Goal: Contribute content: Add original content to the website for others to see

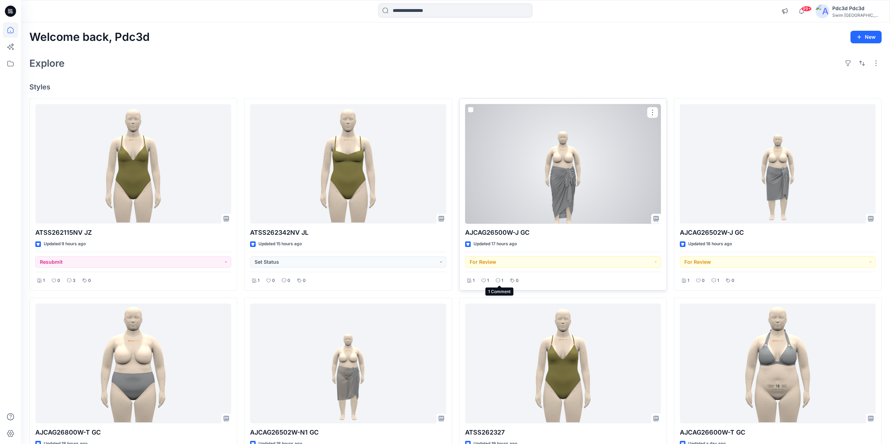
click at [502, 281] on p "1" at bounding box center [502, 280] width 2 height 7
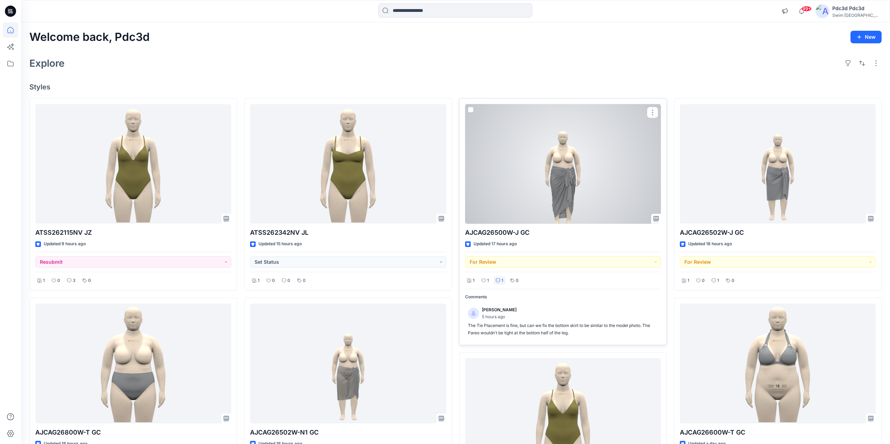
click at [502, 281] on p "1" at bounding box center [502, 280] width 2 height 7
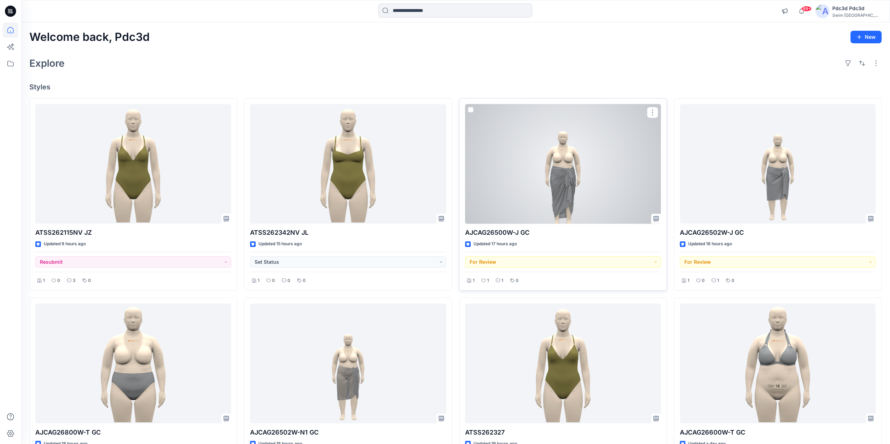
click at [502, 281] on p "1" at bounding box center [502, 280] width 2 height 7
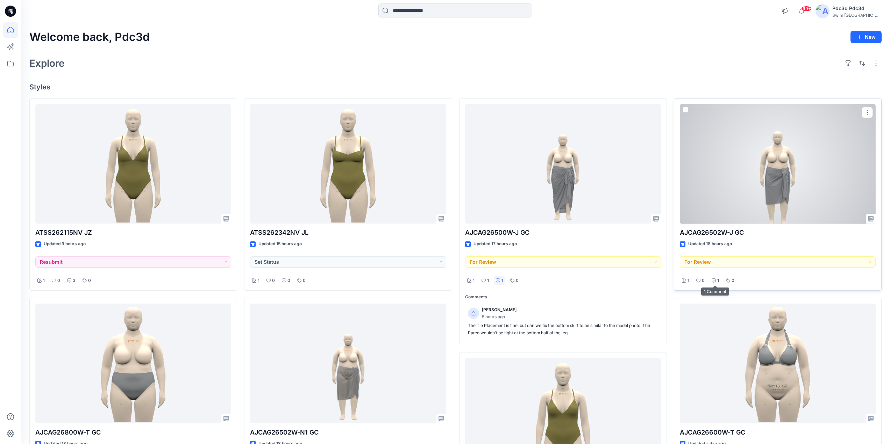
click at [712, 280] on icon at bounding box center [714, 281] width 4 height 4
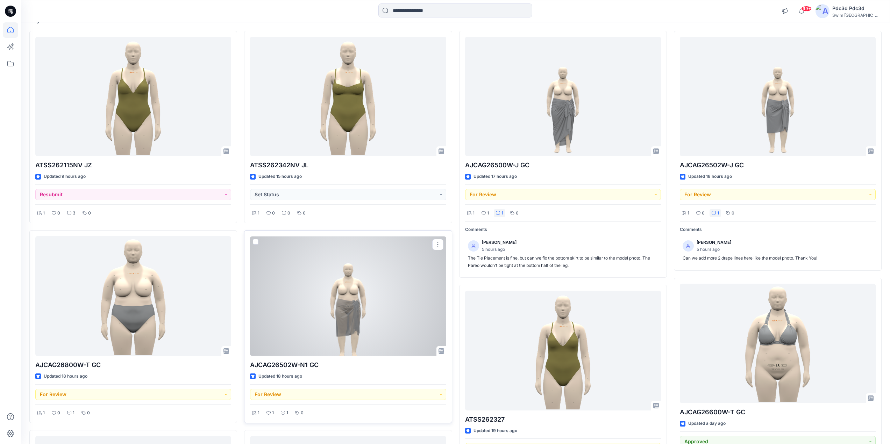
scroll to position [140, 0]
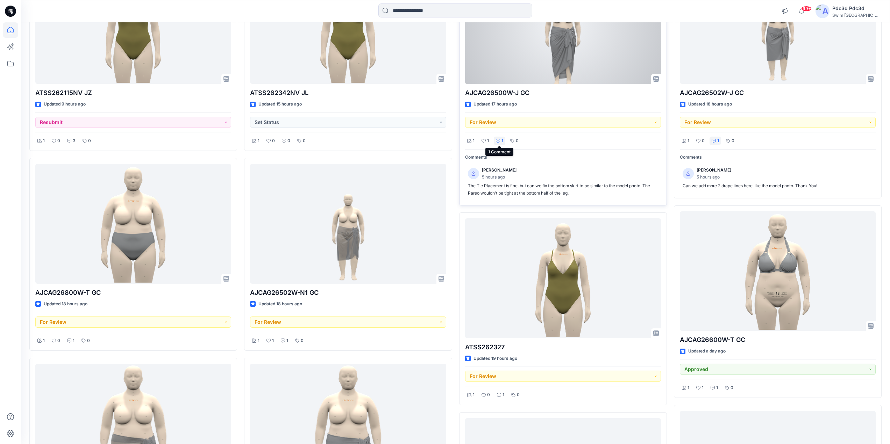
click at [497, 139] on icon at bounding box center [498, 141] width 4 height 4
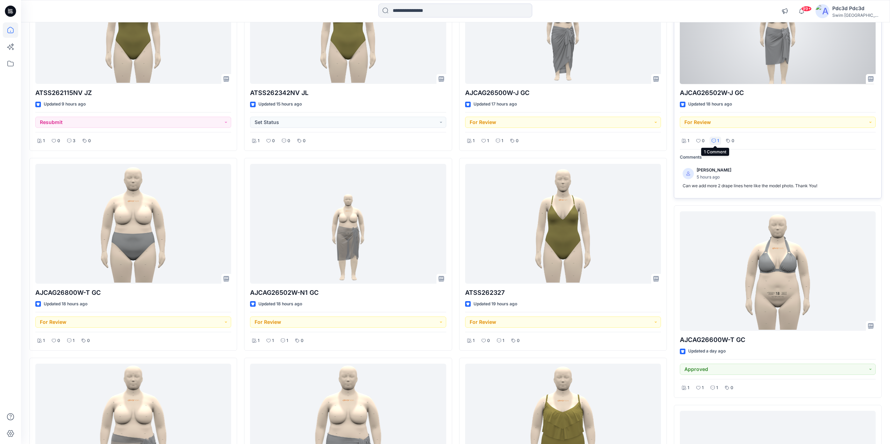
click at [713, 139] on icon at bounding box center [714, 141] width 4 height 4
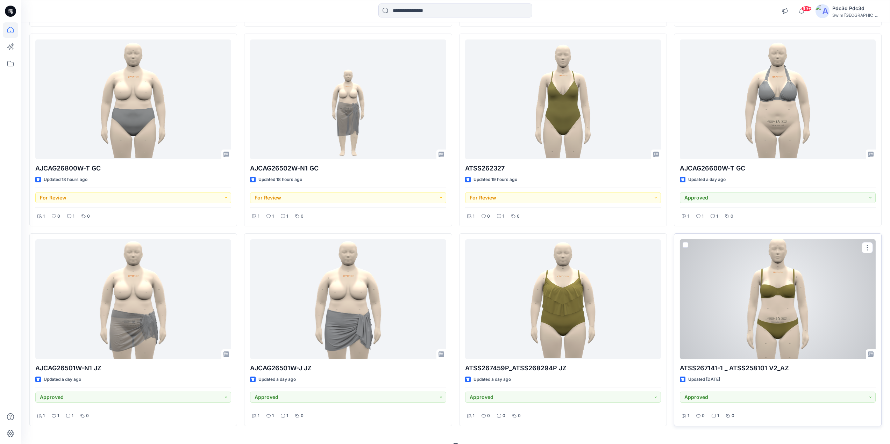
scroll to position [280, 0]
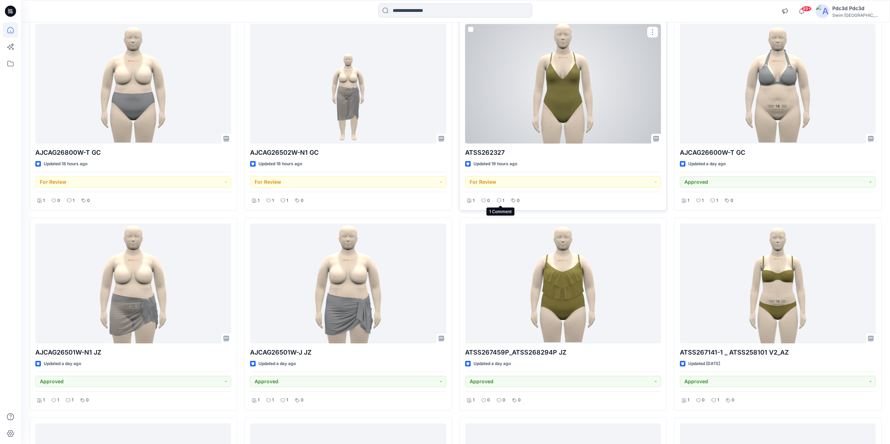
click at [500, 200] on icon at bounding box center [499, 201] width 4 height 4
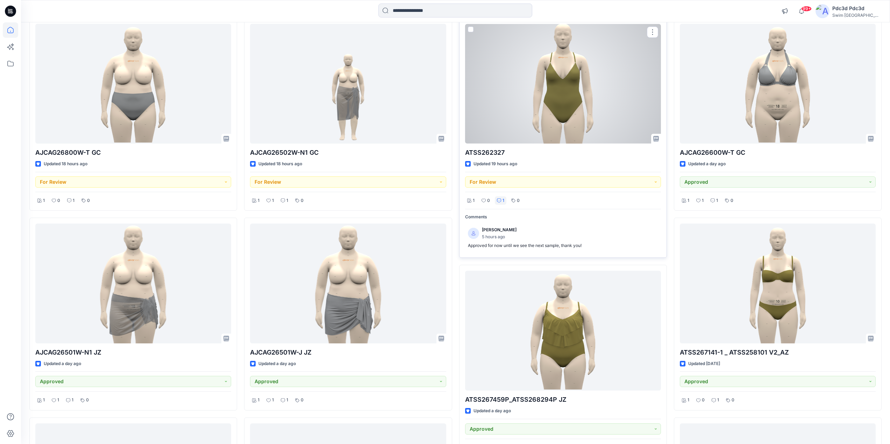
click at [500, 200] on icon at bounding box center [499, 201] width 4 height 4
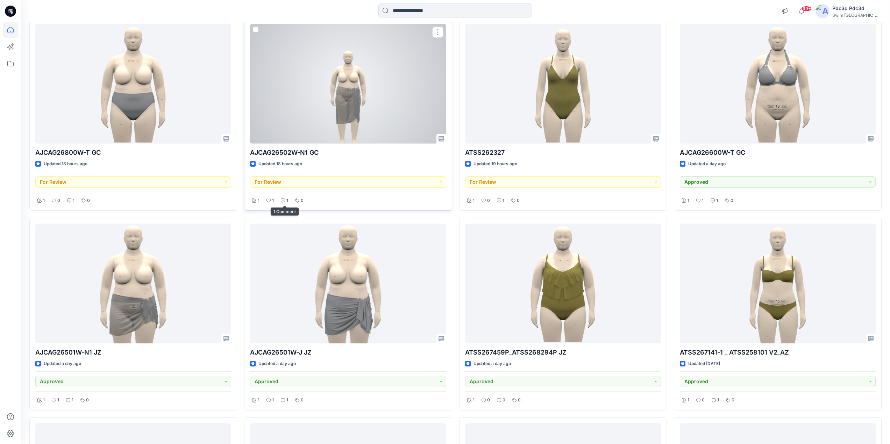
click at [285, 205] on div "1" at bounding box center [285, 201] width 12 height 9
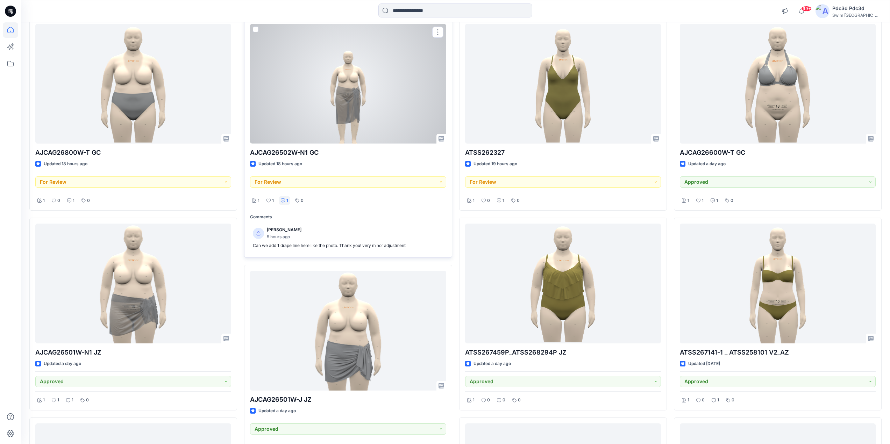
click at [285, 205] on div "1" at bounding box center [285, 201] width 12 height 9
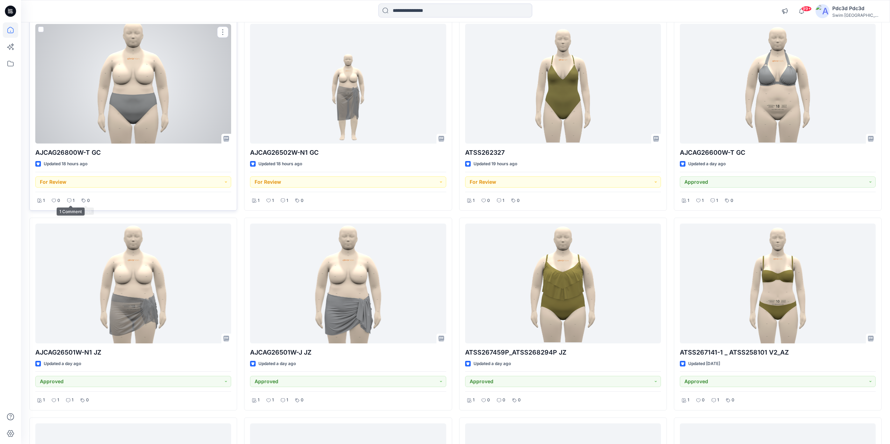
click at [73, 200] on p "1" at bounding box center [74, 200] width 2 height 7
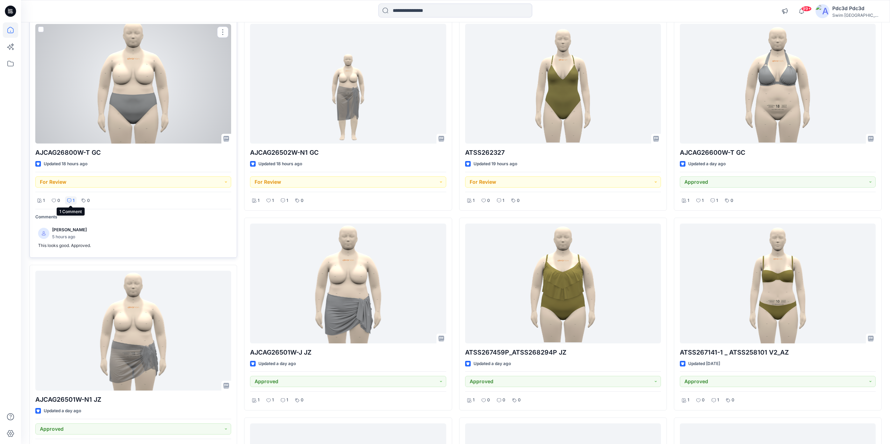
click at [67, 201] on icon at bounding box center [69, 201] width 4 height 4
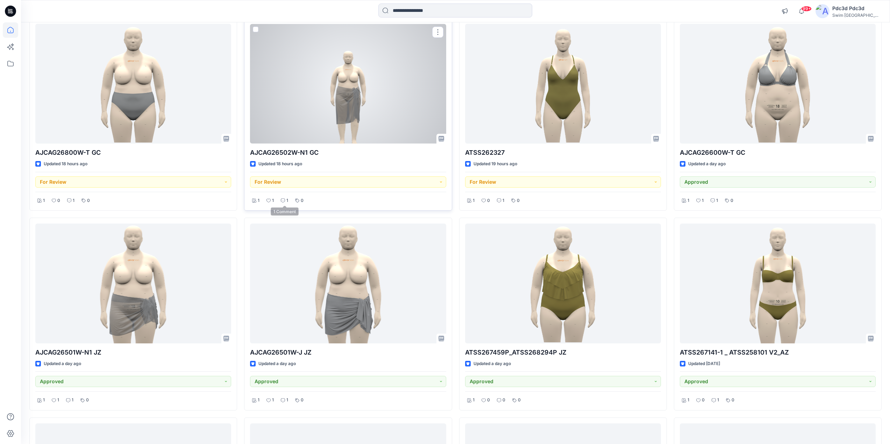
click at [281, 201] on icon at bounding box center [283, 201] width 4 height 4
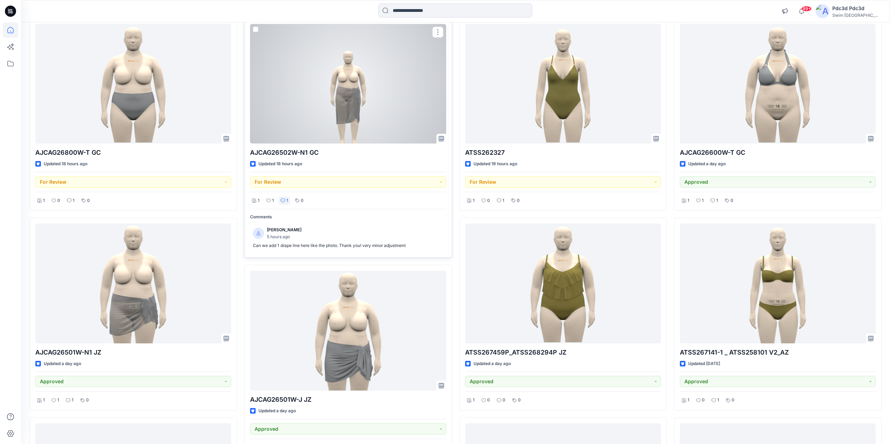
click at [281, 200] on icon at bounding box center [283, 201] width 4 height 4
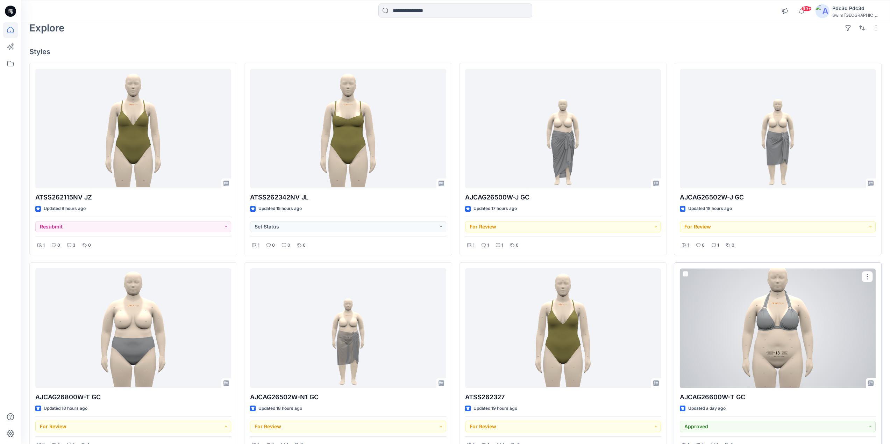
scroll to position [70, 0]
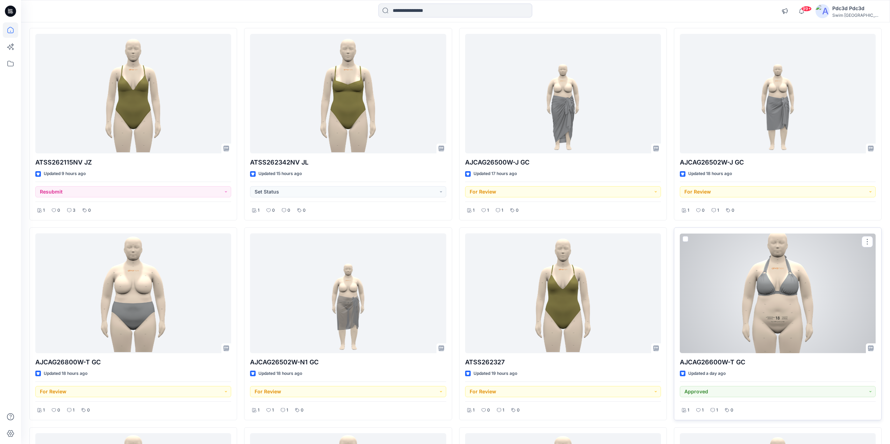
click at [819, 317] on div at bounding box center [778, 294] width 196 height 120
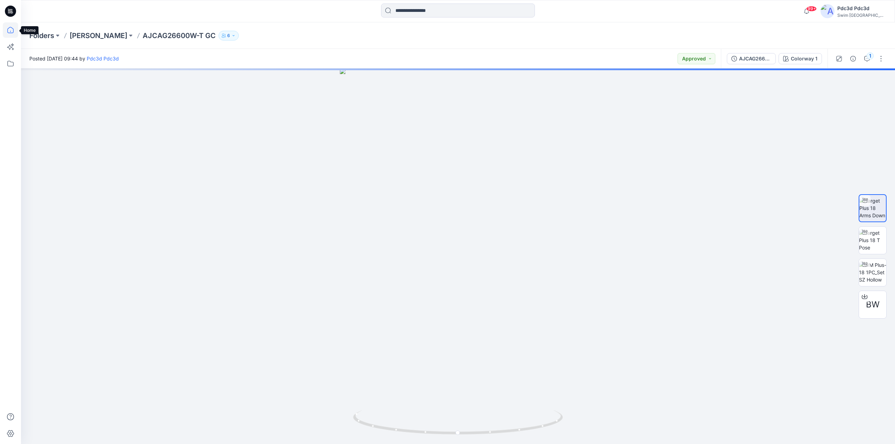
click at [13, 31] on icon at bounding box center [10, 29] width 15 height 15
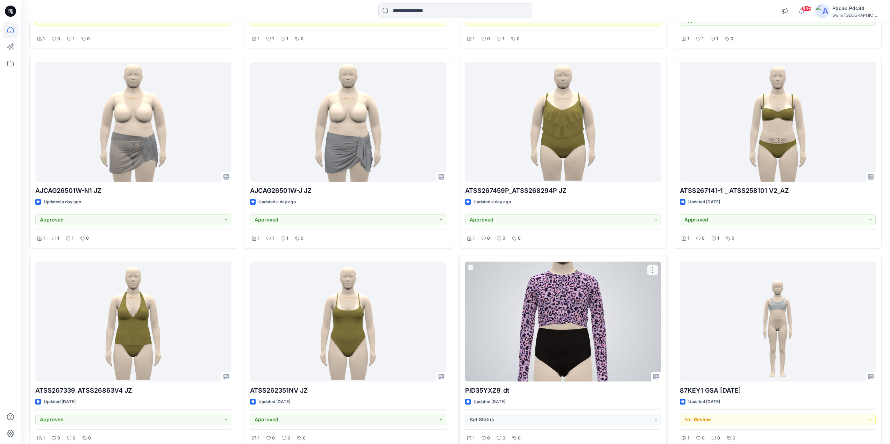
scroll to position [490, 0]
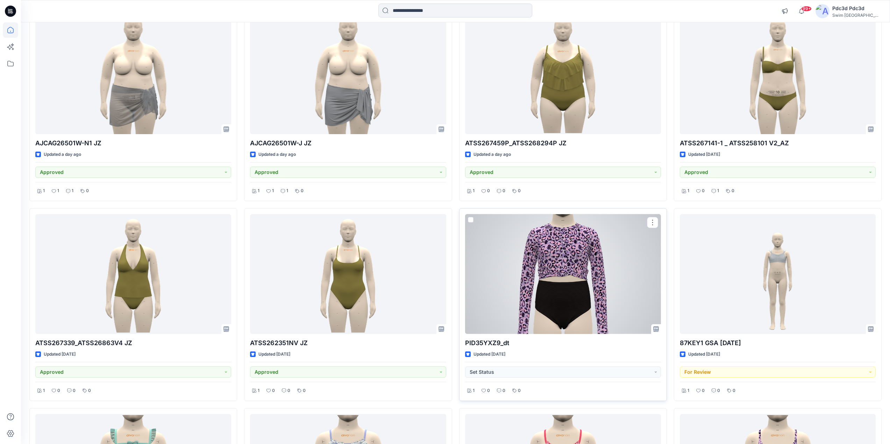
click at [586, 286] on div at bounding box center [563, 274] width 196 height 120
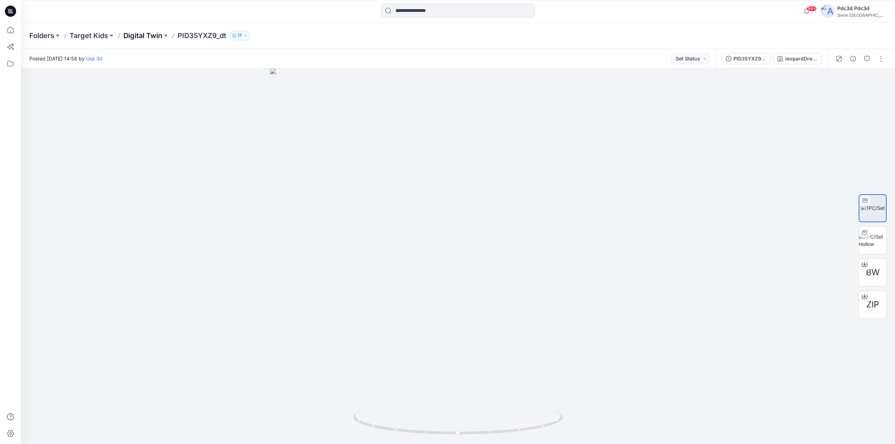
click at [143, 38] on p "Digital Twin" at bounding box center [142, 36] width 39 height 10
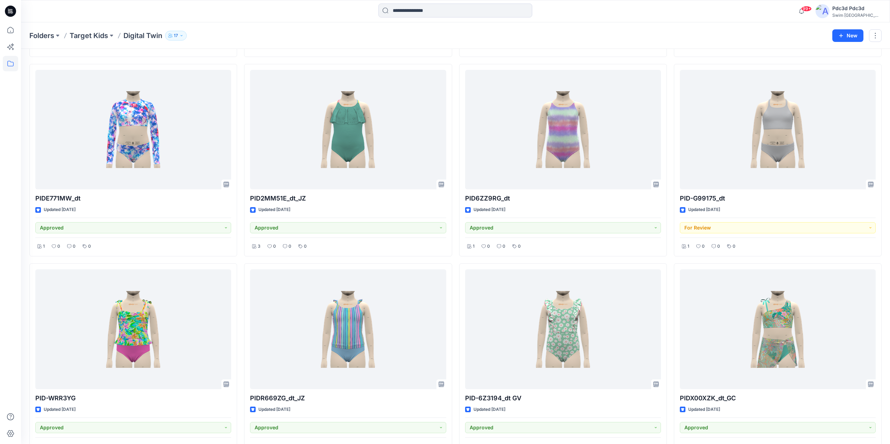
scroll to position [1180, 0]
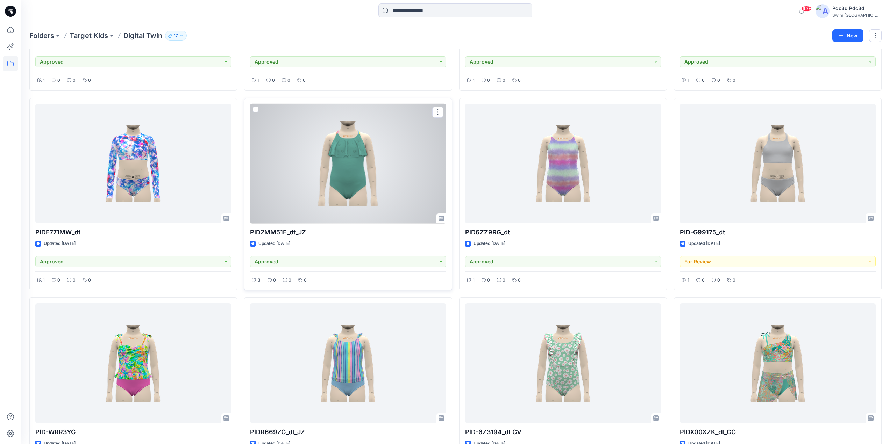
click at [381, 178] on div at bounding box center [348, 164] width 196 height 120
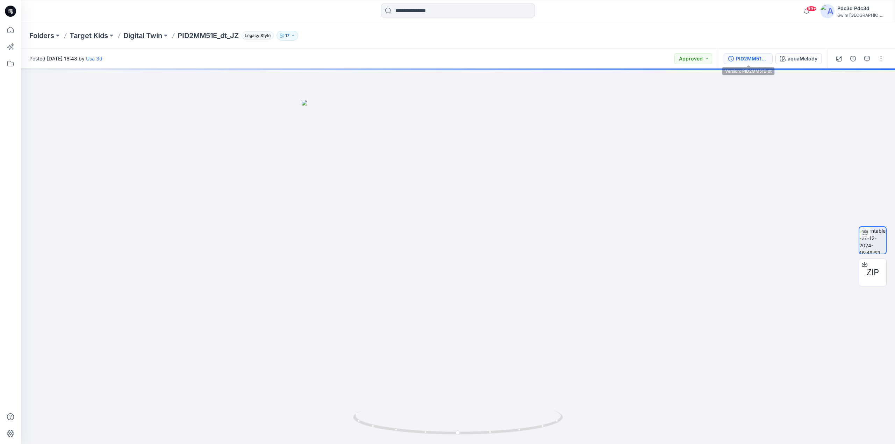
click at [732, 57] on icon "button" at bounding box center [731, 59] width 6 height 6
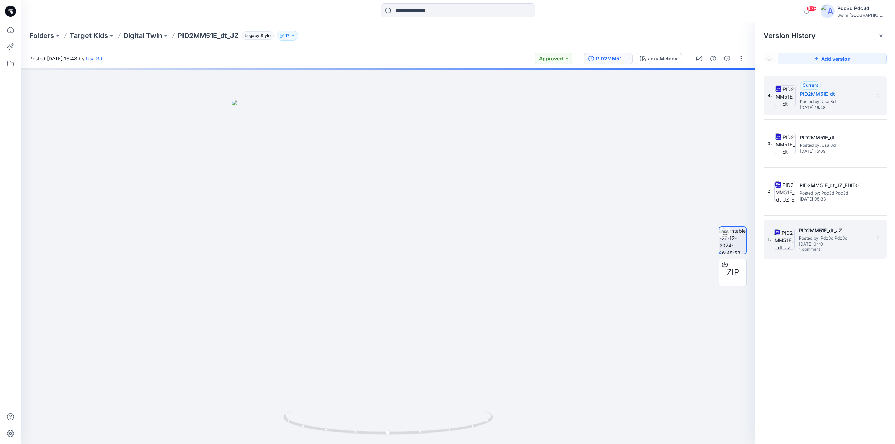
click at [821, 240] on span "Posted by: Pdc3d Pdc3d" at bounding box center [834, 238] width 70 height 7
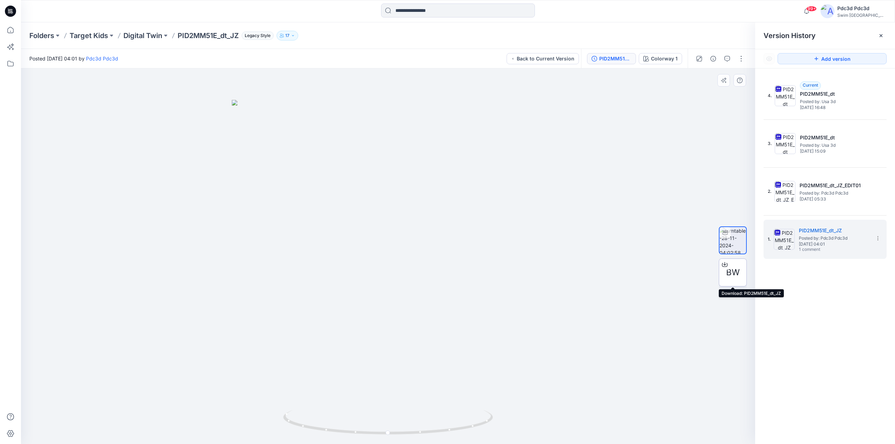
click at [726, 265] on icon at bounding box center [725, 265] width 6 height 6
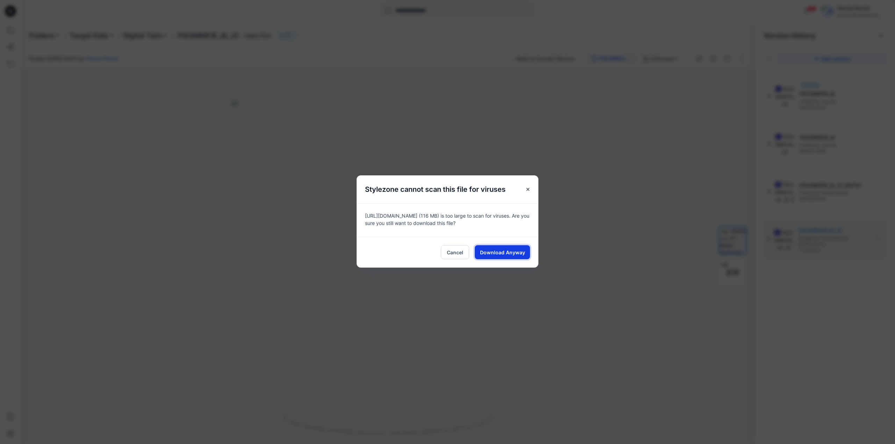
click at [523, 251] on span "Download Anyway" at bounding box center [502, 252] width 45 height 7
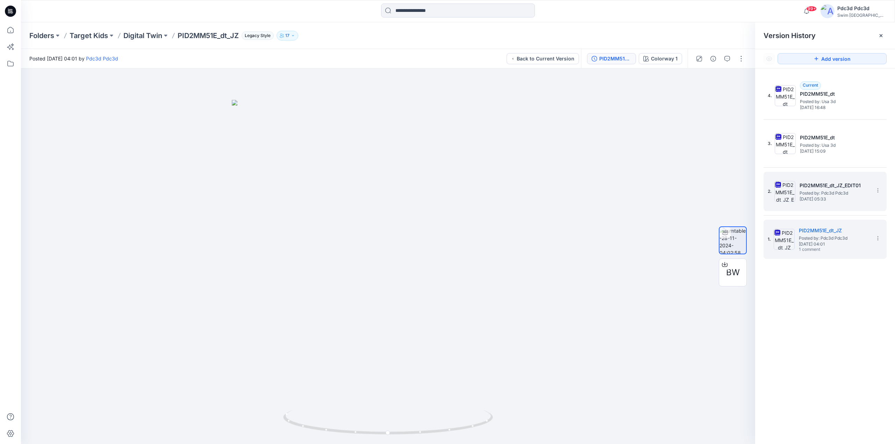
click at [829, 201] on span "Thursday, December 05, 2024 05:33" at bounding box center [835, 199] width 70 height 5
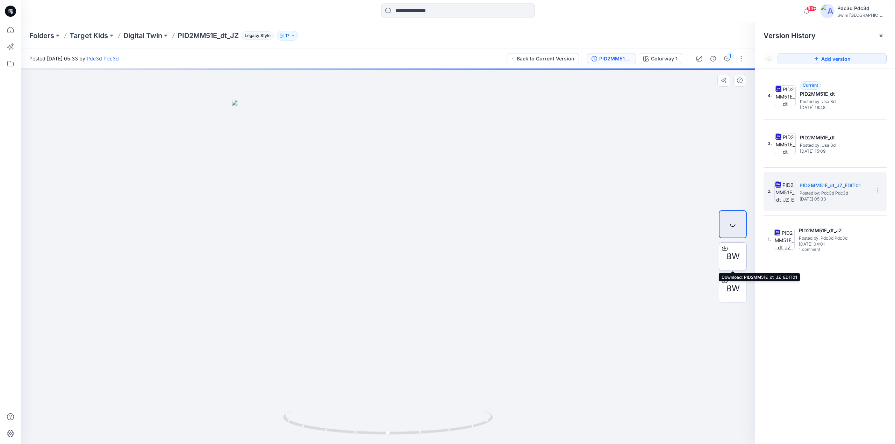
click at [725, 249] on icon at bounding box center [724, 247] width 3 height 3
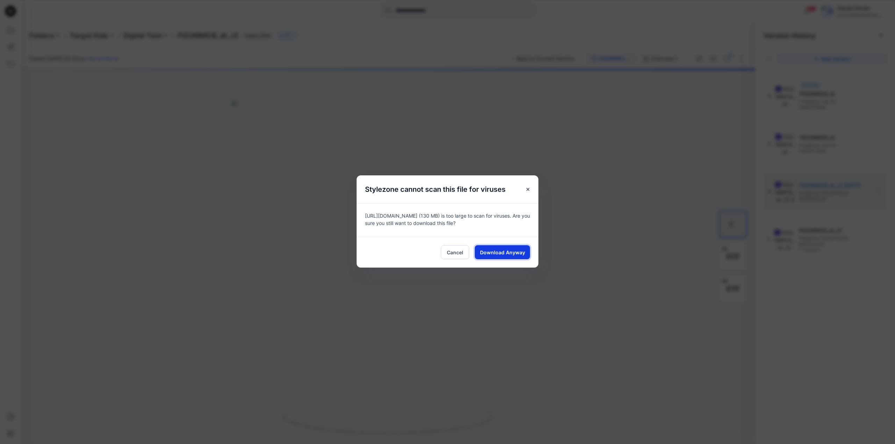
click at [494, 250] on span "Download Anyway" at bounding box center [502, 252] width 45 height 7
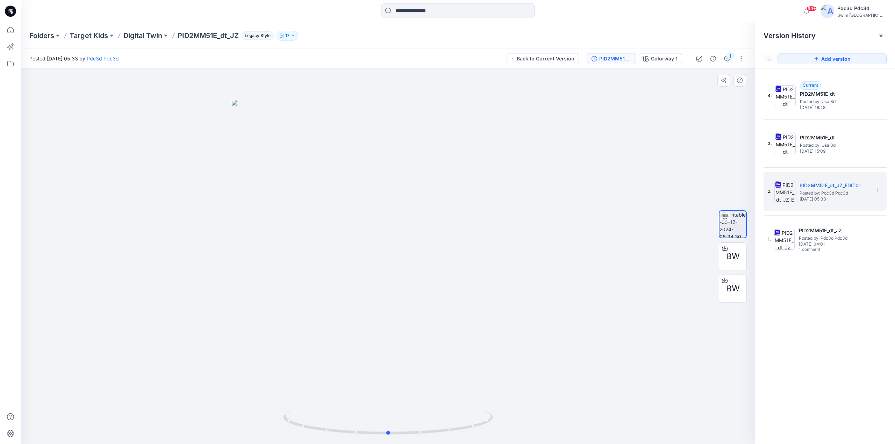
click at [670, 418] on div at bounding box center [388, 257] width 734 height 376
click at [724, 280] on icon at bounding box center [725, 281] width 6 height 6
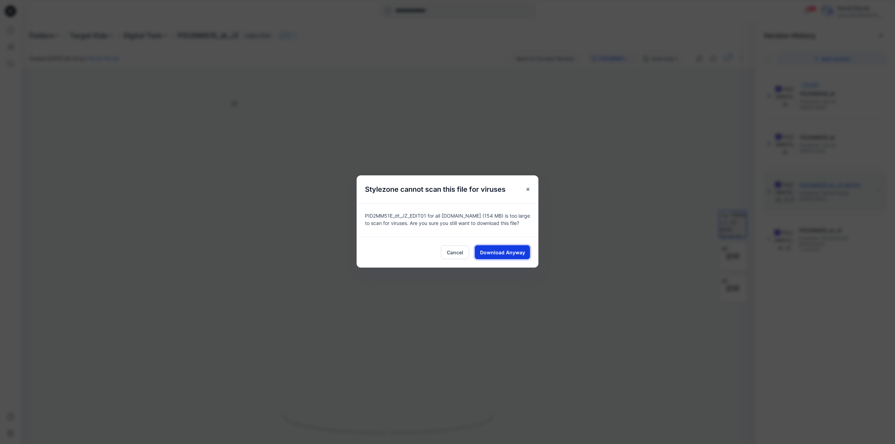
click at [503, 251] on span "Download Anyway" at bounding box center [502, 252] width 45 height 7
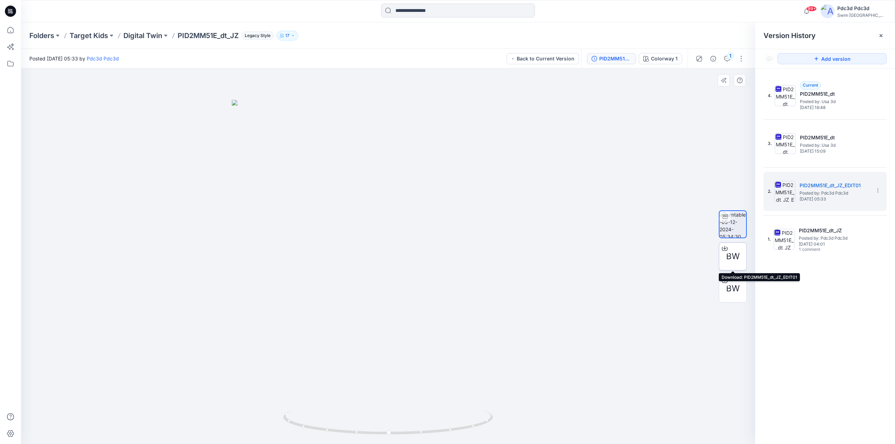
click at [723, 248] on icon at bounding box center [725, 249] width 6 height 6
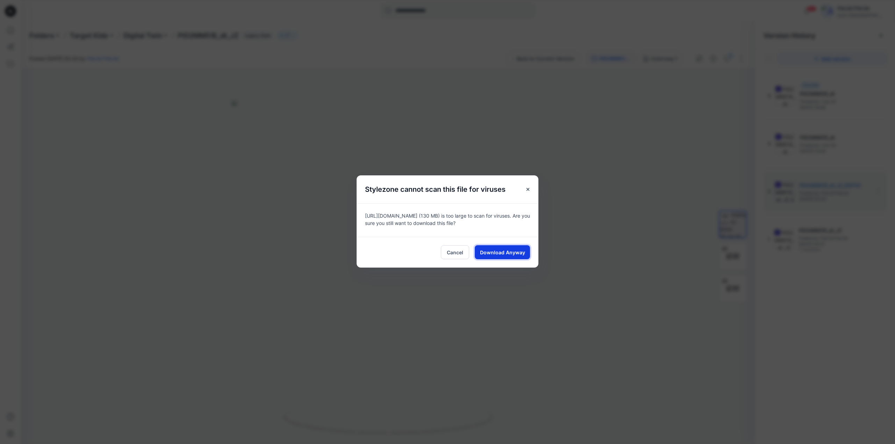
click at [496, 257] on button "Download Anyway" at bounding box center [502, 252] width 55 height 14
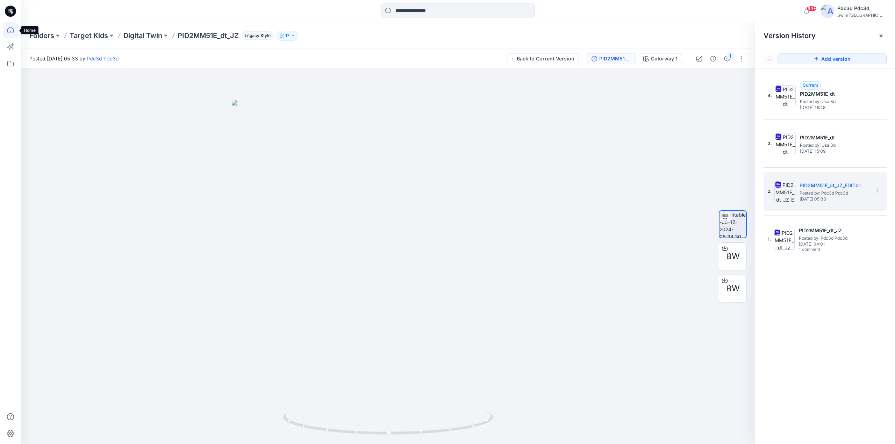
click at [13, 30] on icon at bounding box center [10, 29] width 15 height 15
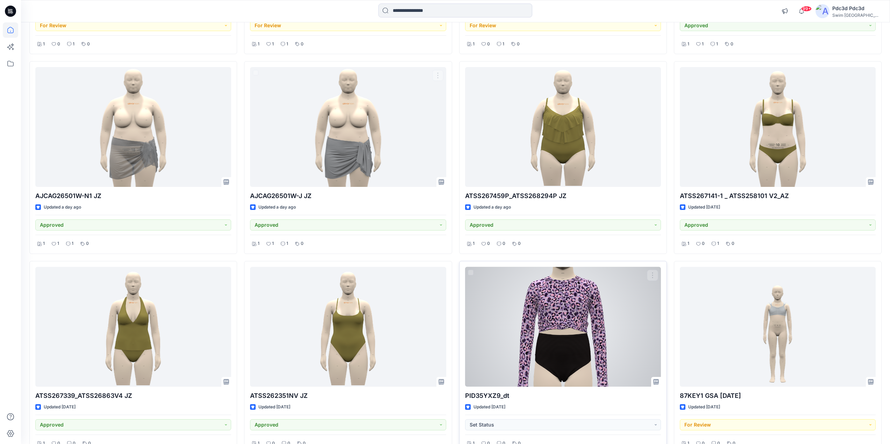
scroll to position [490, 0]
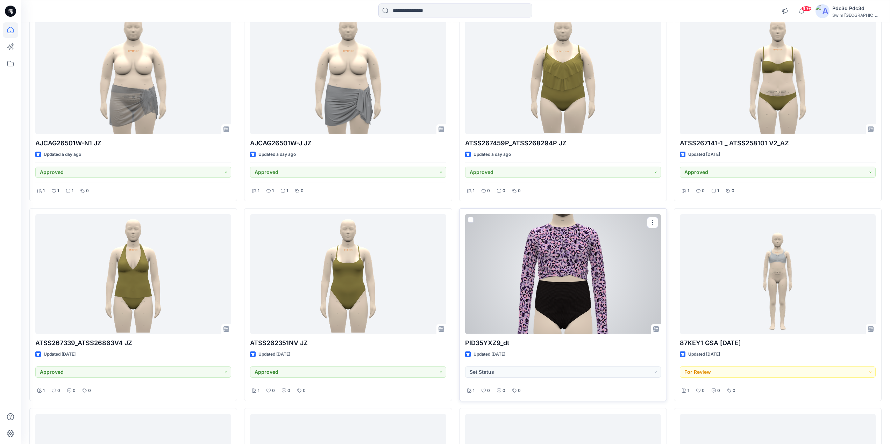
click at [576, 286] on div at bounding box center [563, 274] width 196 height 120
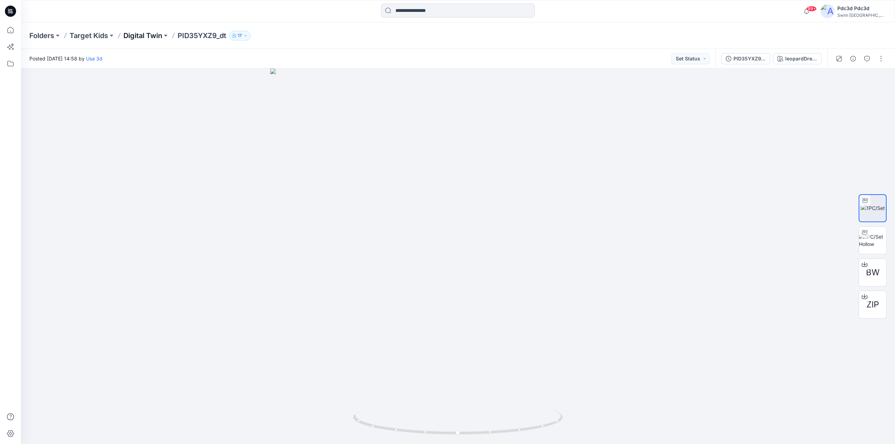
click at [141, 35] on p "Digital Twin" at bounding box center [142, 36] width 39 height 10
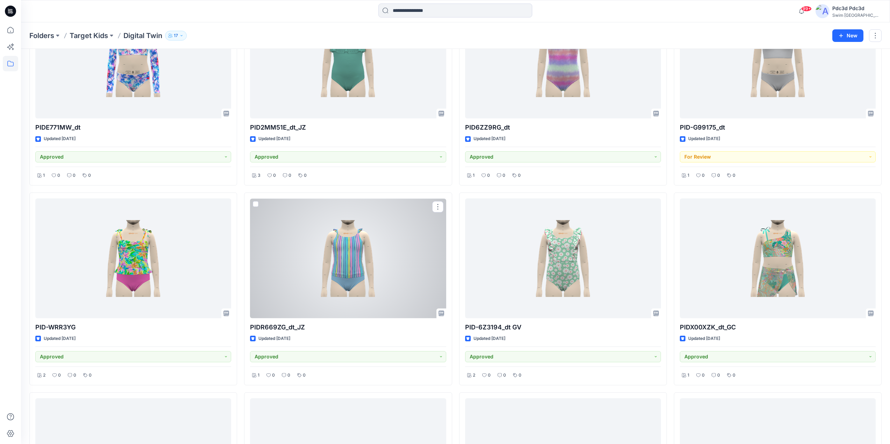
scroll to position [1180, 0]
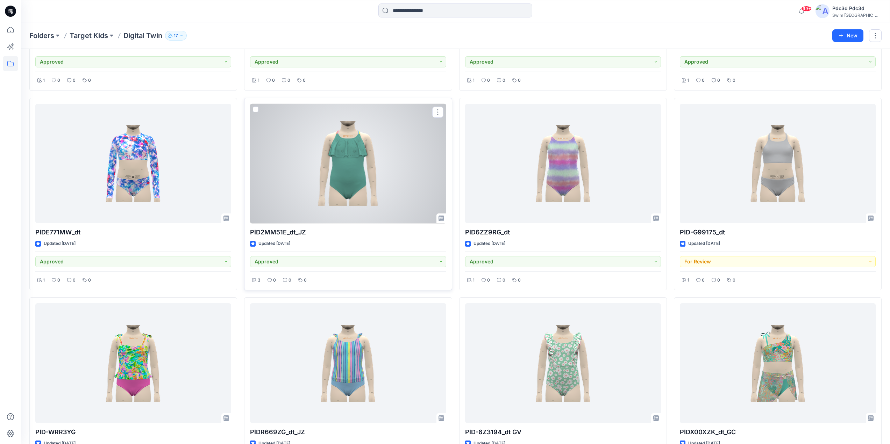
click at [361, 177] on div at bounding box center [348, 164] width 196 height 120
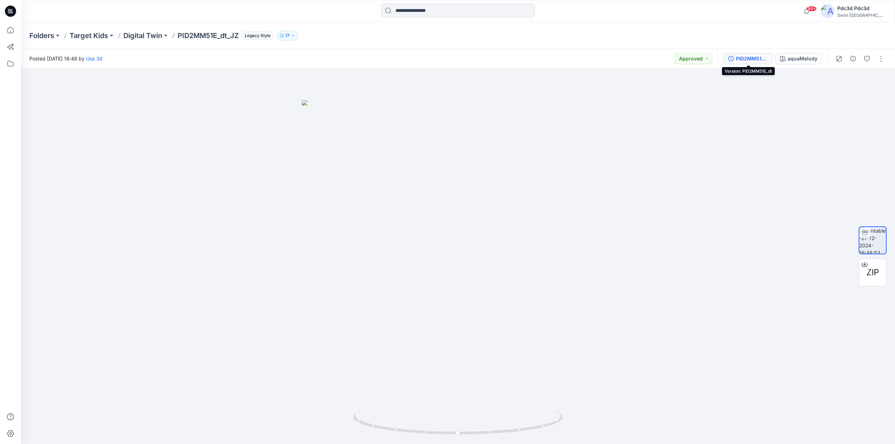
click at [730, 57] on icon "button" at bounding box center [731, 59] width 6 height 6
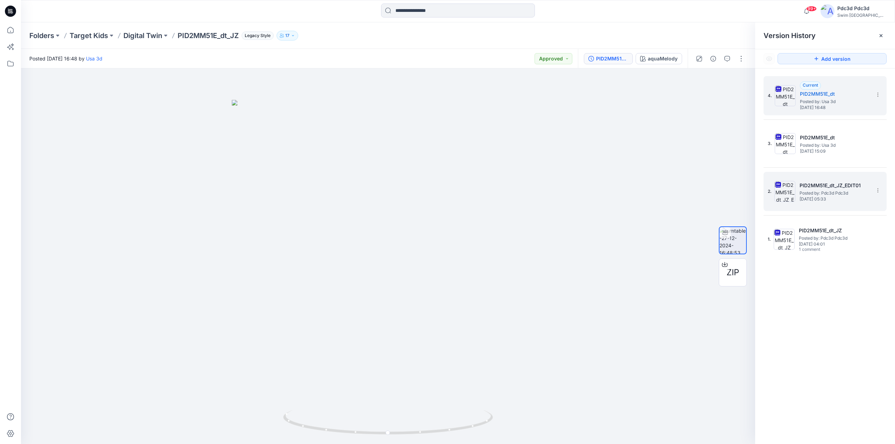
click at [845, 202] on span "Thursday, December 05, 2024 05:33" at bounding box center [835, 199] width 70 height 5
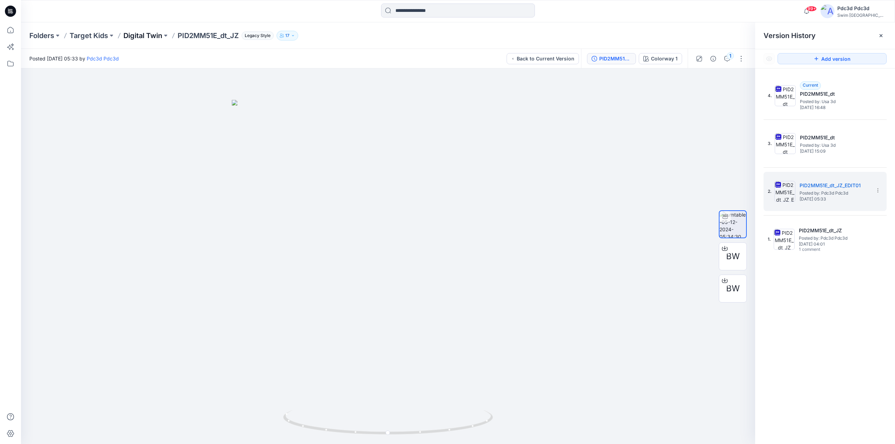
click at [149, 37] on p "Digital Twin" at bounding box center [142, 36] width 39 height 10
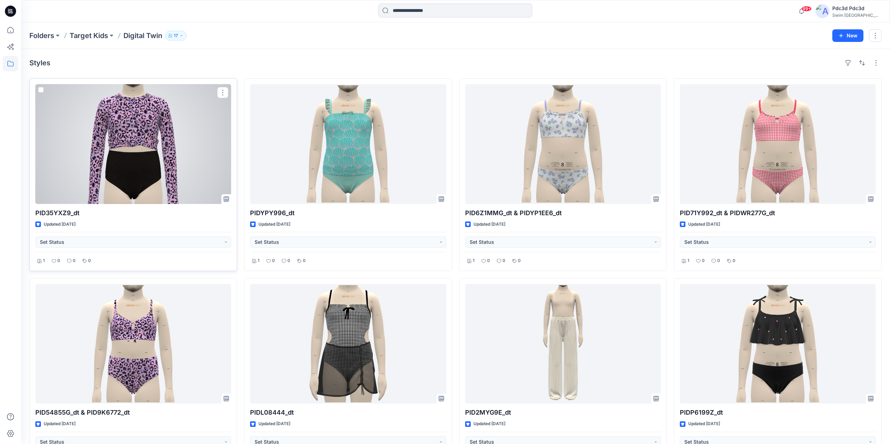
click at [166, 147] on div at bounding box center [133, 144] width 196 height 120
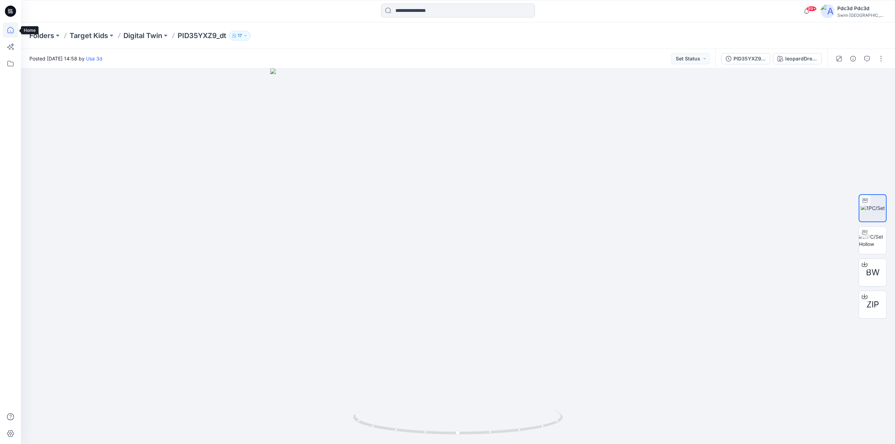
click at [8, 37] on icon at bounding box center [10, 29] width 15 height 15
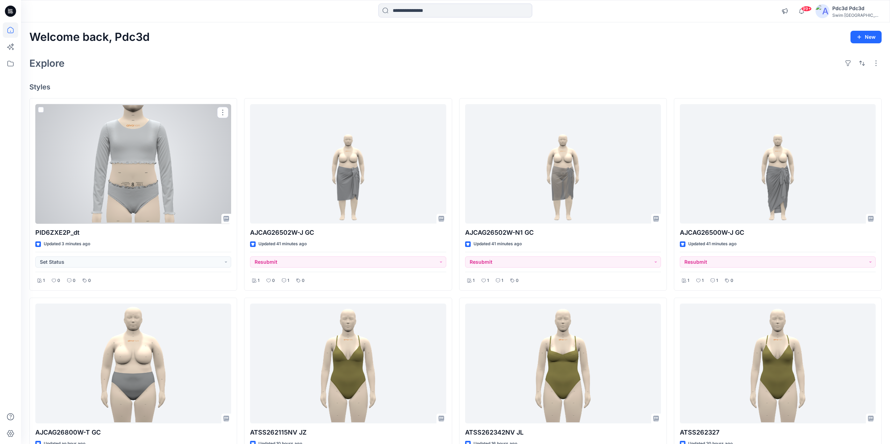
click at [159, 180] on div at bounding box center [133, 164] width 196 height 120
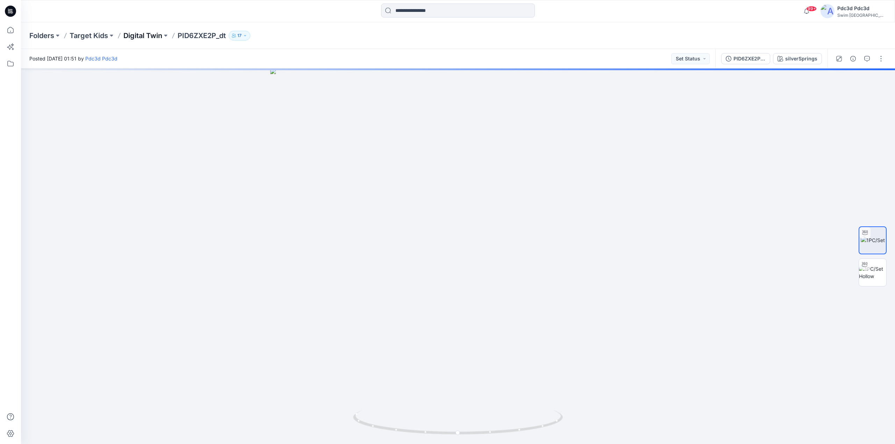
click at [157, 36] on p "Digital Twin" at bounding box center [142, 36] width 39 height 10
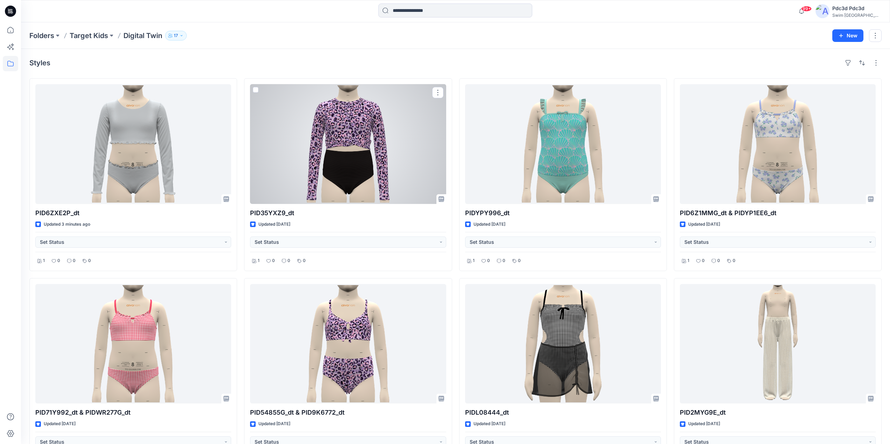
drag, startPoint x: 349, startPoint y: 132, endPoint x: 237, endPoint y: 273, distance: 180.4
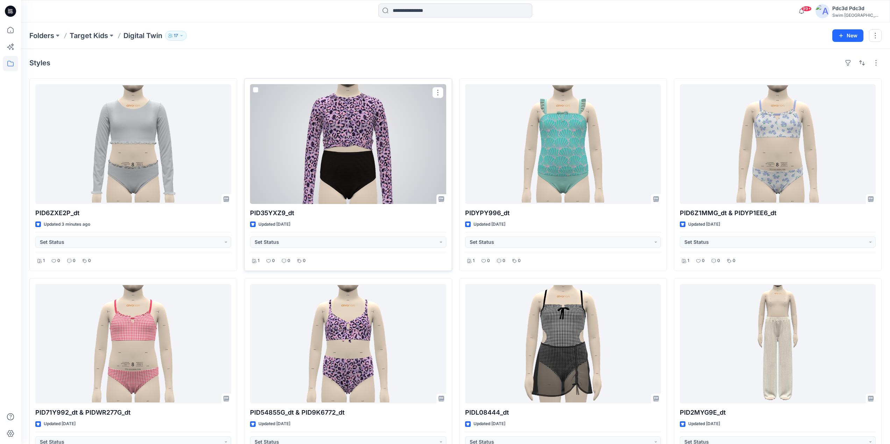
click at [359, 163] on div at bounding box center [348, 144] width 196 height 120
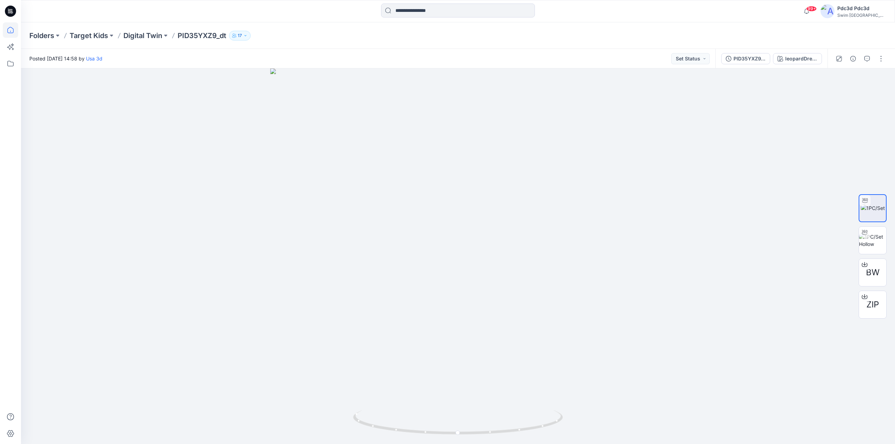
click at [11, 30] on icon at bounding box center [10, 29] width 15 height 15
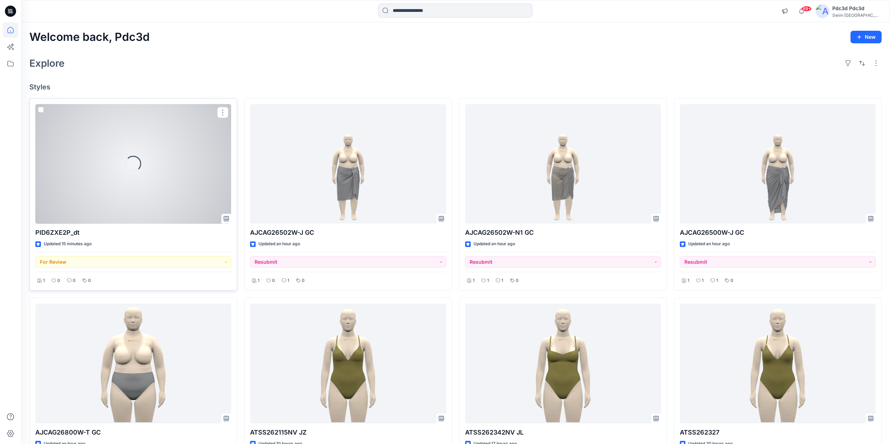
click at [109, 184] on div at bounding box center [133, 164] width 196 height 120
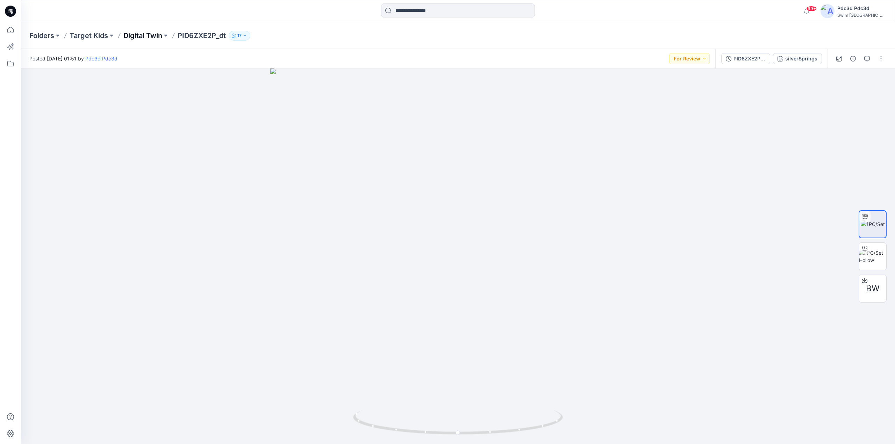
click at [131, 33] on p "Digital Twin" at bounding box center [142, 36] width 39 height 10
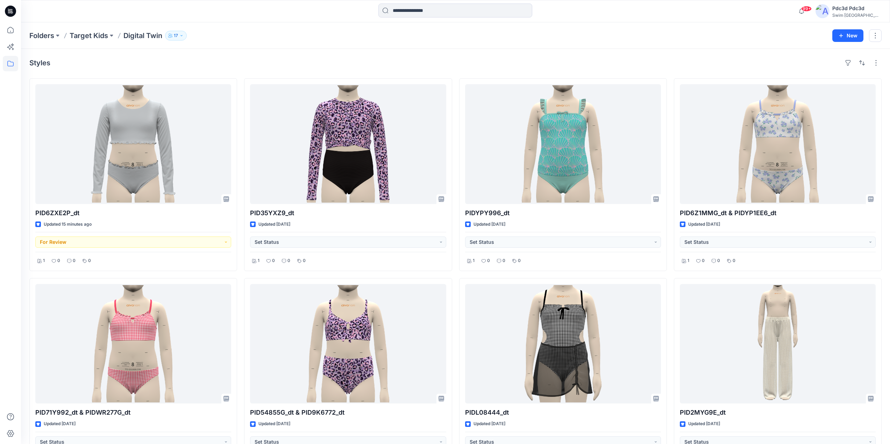
click at [295, 47] on div "Folders Target Kids Digital Twin 17 New" at bounding box center [455, 35] width 869 height 27
click at [8, 31] on icon at bounding box center [10, 29] width 15 height 15
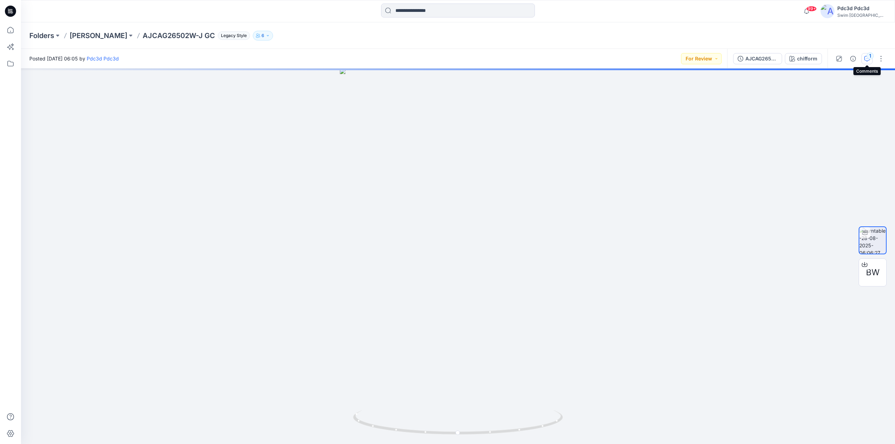
click at [867, 59] on icon "button" at bounding box center [867, 59] width 6 height 6
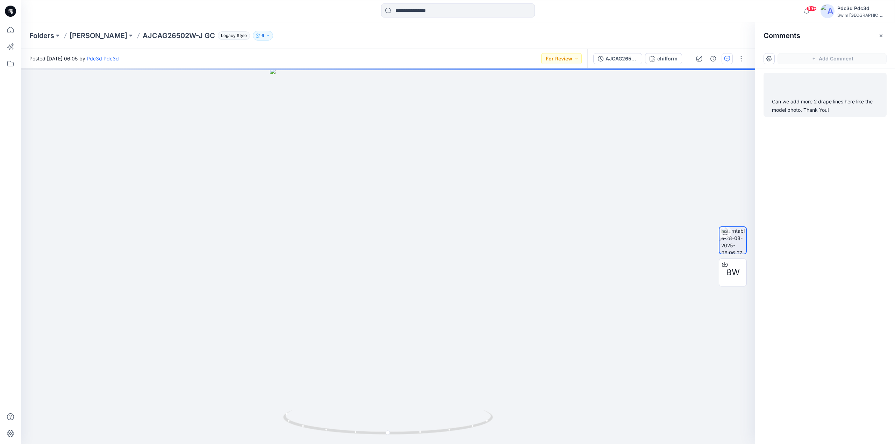
click at [815, 103] on div "Can we add more 2 drape lines here like the model photo. Thank You!" at bounding box center [825, 106] width 106 height 17
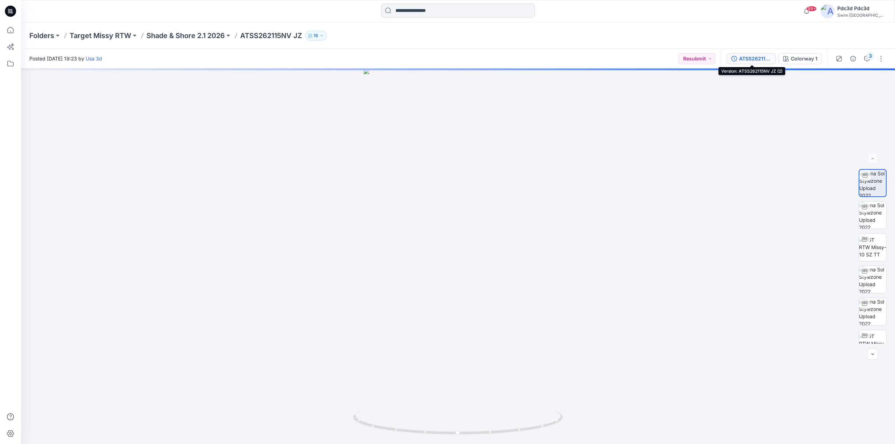
click at [733, 59] on icon "button" at bounding box center [734, 59] width 6 height 6
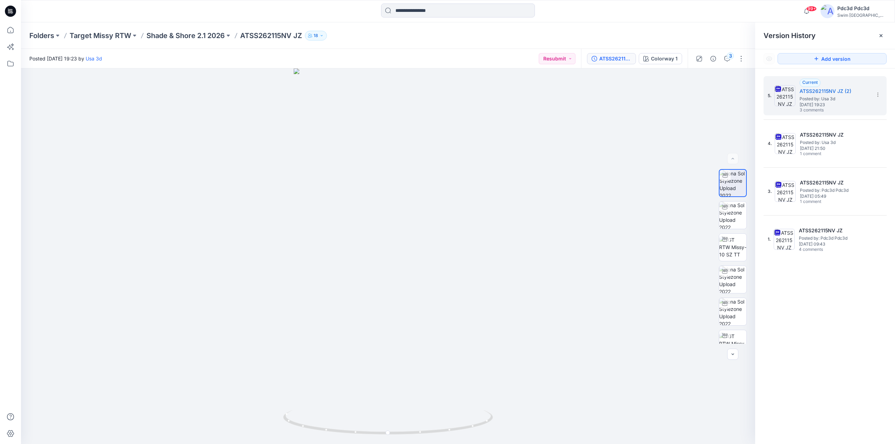
click at [883, 35] on icon at bounding box center [881, 36] width 6 height 6
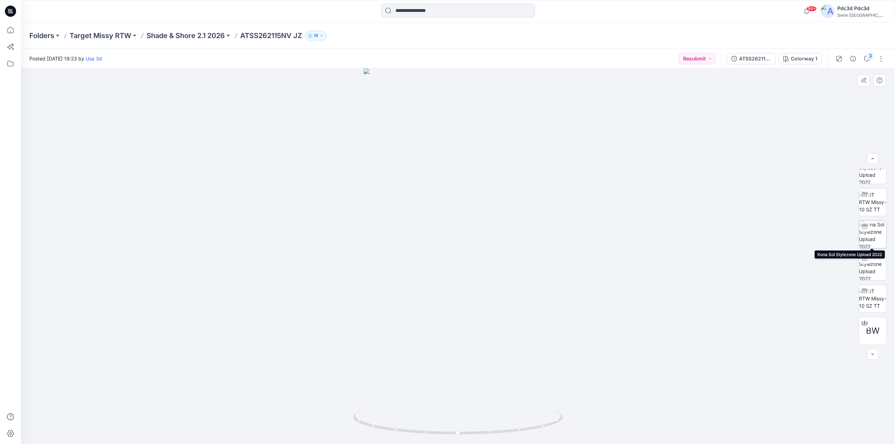
scroll to position [46, 0]
click at [862, 322] on icon at bounding box center [865, 322] width 6 height 6
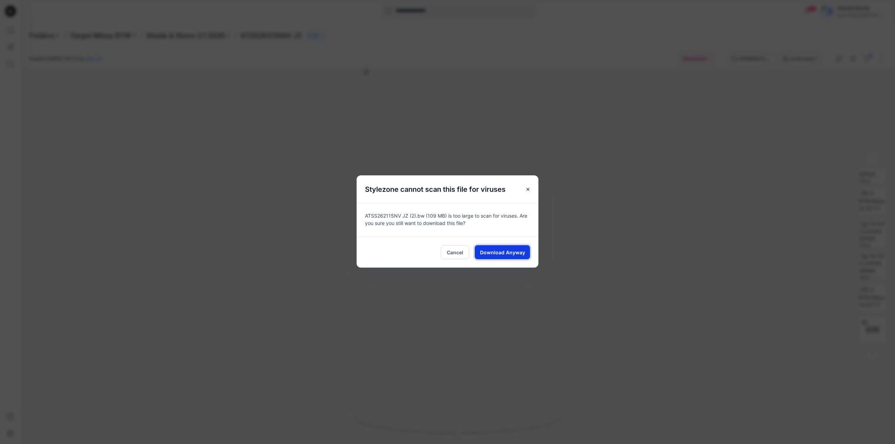
click at [514, 255] on span "Download Anyway" at bounding box center [502, 252] width 45 height 7
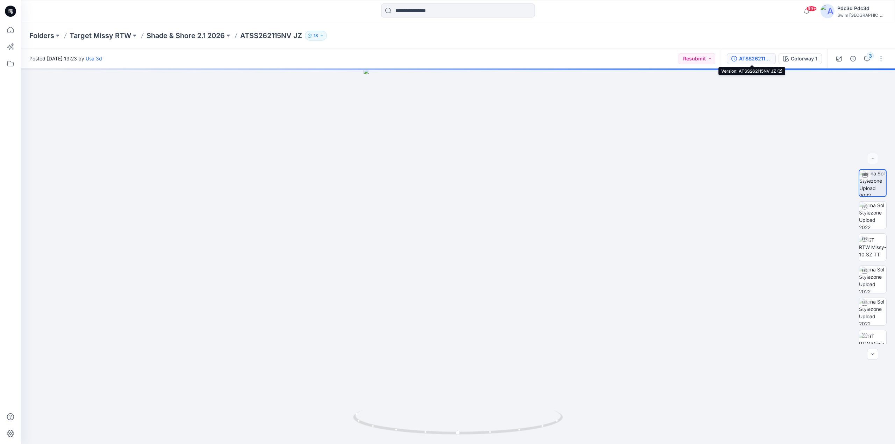
click at [731, 59] on button "ATSS262115NV JZ (2)" at bounding box center [751, 58] width 49 height 11
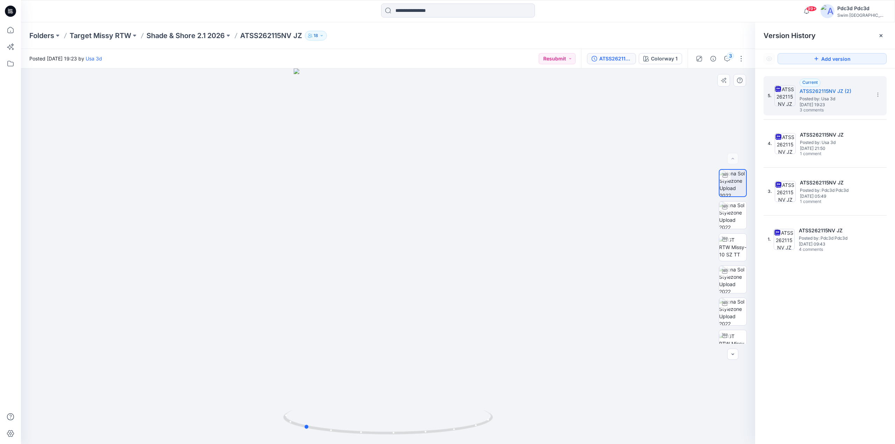
drag, startPoint x: 459, startPoint y: 426, endPoint x: 384, endPoint y: 401, distance: 78.5
click at [384, 401] on div at bounding box center [388, 257] width 734 height 376
click at [727, 56] on icon "button" at bounding box center [727, 59] width 6 height 6
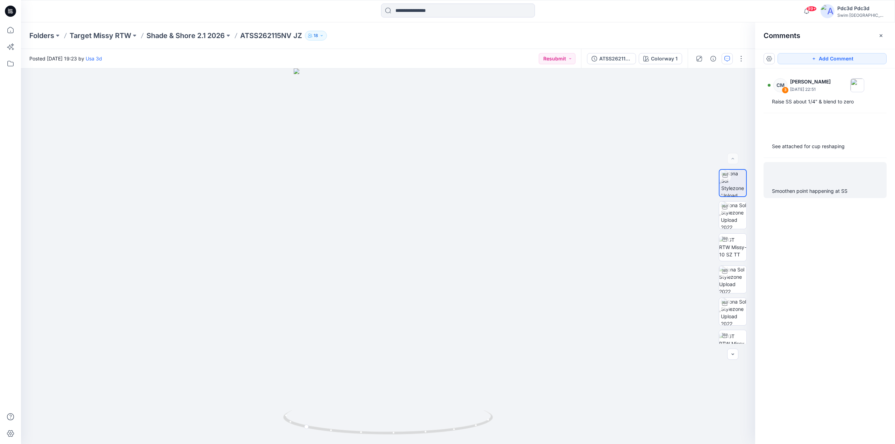
click at [802, 193] on div "Smoothen point happening at SS" at bounding box center [825, 191] width 106 height 8
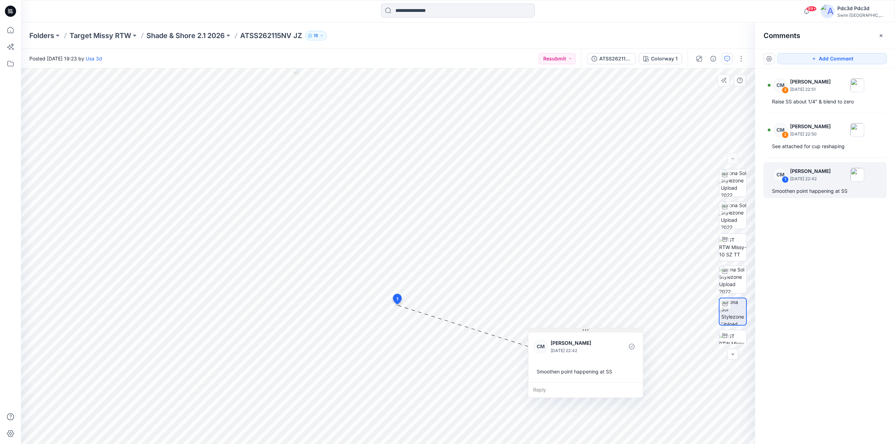
drag, startPoint x: 417, startPoint y: 312, endPoint x: 558, endPoint y: 320, distance: 140.8
click at [558, 329] on button at bounding box center [585, 331] width 115 height 4
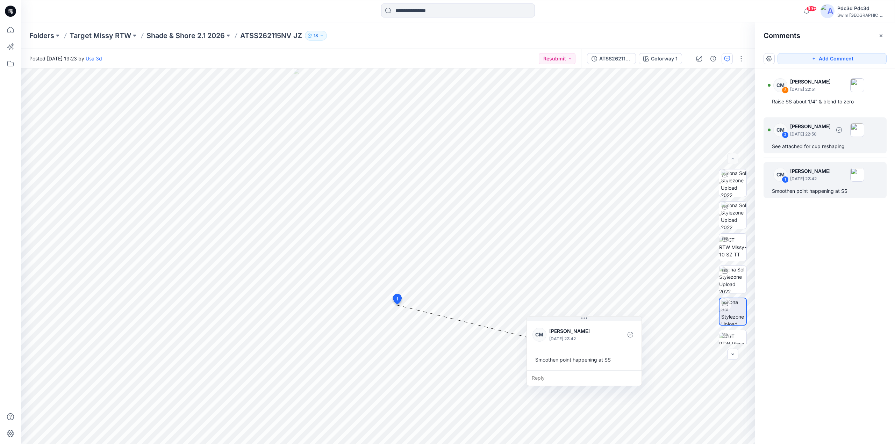
click at [804, 147] on div "See attached for cup reshaping" at bounding box center [825, 146] width 106 height 8
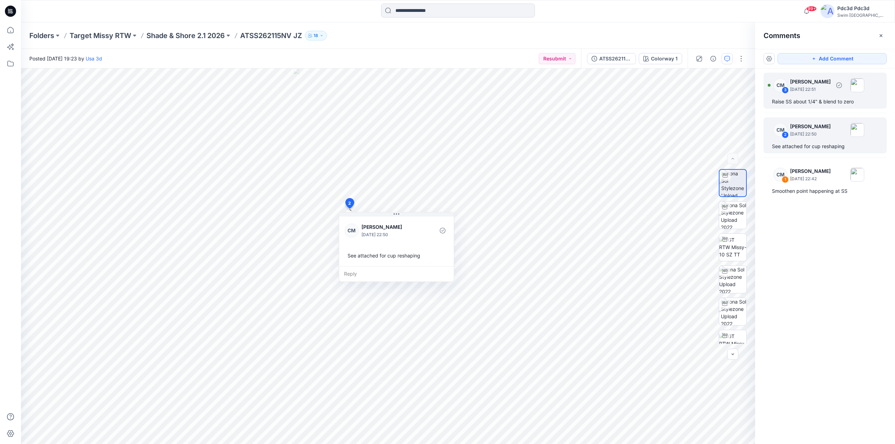
click at [807, 94] on div "CM 3 Caitlin Magrane August 28, 2025 22:51" at bounding box center [816, 85] width 97 height 19
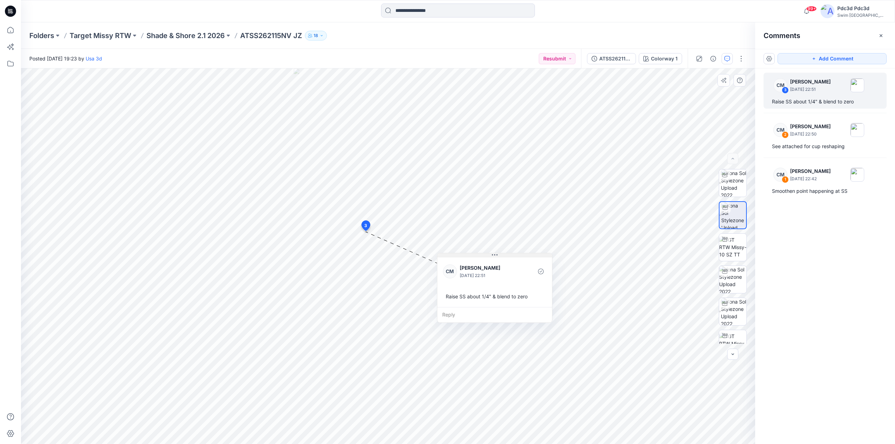
drag, startPoint x: 422, startPoint y: 237, endPoint x: 504, endPoint y: 256, distance: 84.2
click at [504, 256] on button at bounding box center [494, 256] width 115 height 4
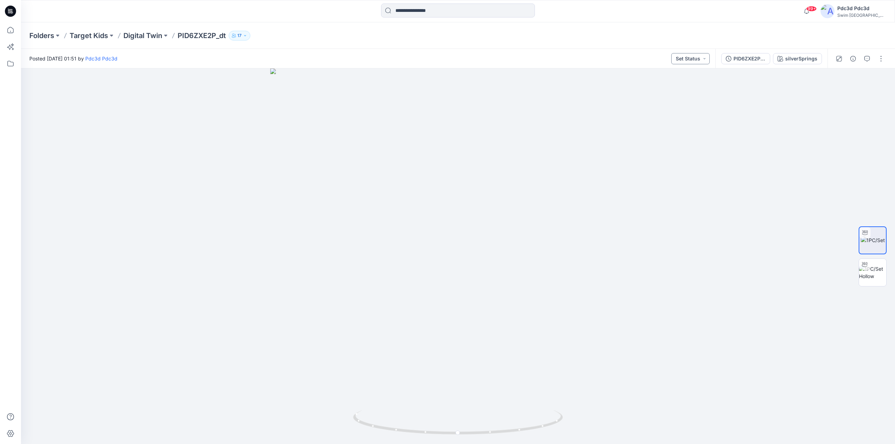
click at [704, 60] on button "Set Status" at bounding box center [690, 58] width 38 height 11
click at [671, 93] on p "For Review" at bounding box center [674, 91] width 25 height 9
click at [881, 59] on button "button" at bounding box center [881, 58] width 11 height 11
click at [843, 95] on button "Edit" at bounding box center [852, 94] width 64 height 13
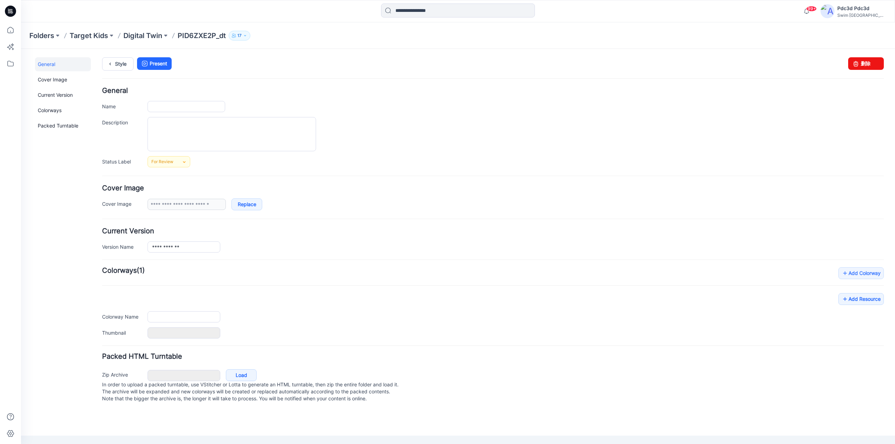
type input "**********"
type input "*******"
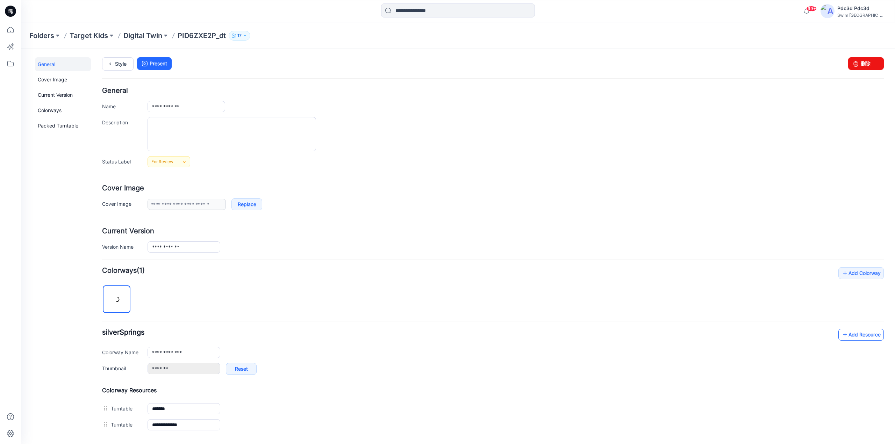
click at [842, 335] on icon at bounding box center [845, 334] width 7 height 11
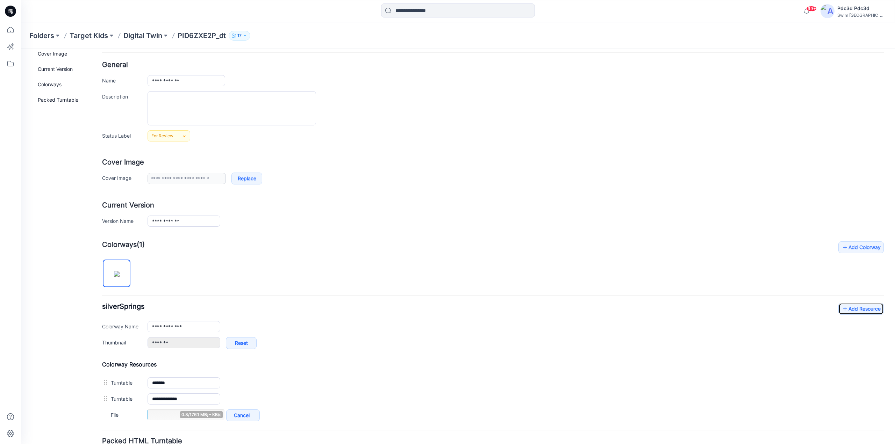
scroll to position [70, 0]
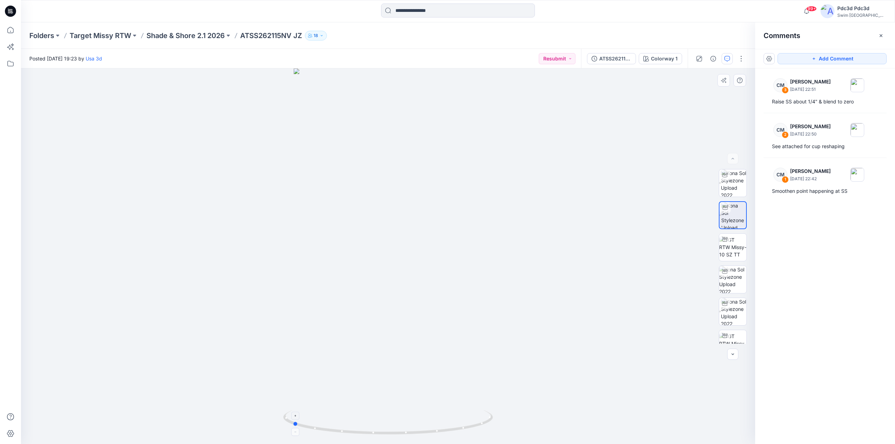
drag, startPoint x: 470, startPoint y: 437, endPoint x: 374, endPoint y: 424, distance: 96.7
click at [374, 424] on div at bounding box center [388, 257] width 734 height 376
drag, startPoint x: 466, startPoint y: 427, endPoint x: 430, endPoint y: 430, distance: 36.5
click at [430, 430] on icon at bounding box center [389, 423] width 212 height 26
click at [823, 192] on div "Smoothen point happening at SS" at bounding box center [825, 191] width 106 height 8
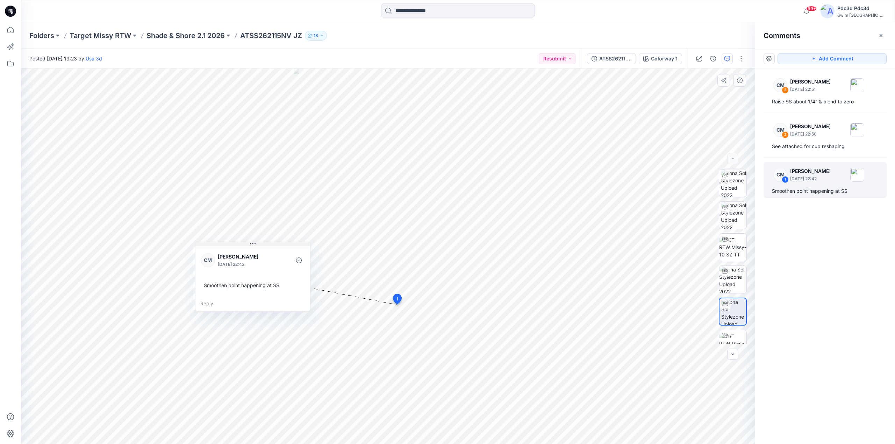
drag, startPoint x: 467, startPoint y: 309, endPoint x: 269, endPoint y: 243, distance: 208.3
click at [269, 243] on button at bounding box center [252, 244] width 115 height 4
click at [802, 151] on div "CM 2 Caitlin Magrane August 28, 2025 22:50 See attached for cup reshaping" at bounding box center [825, 135] width 123 height 36
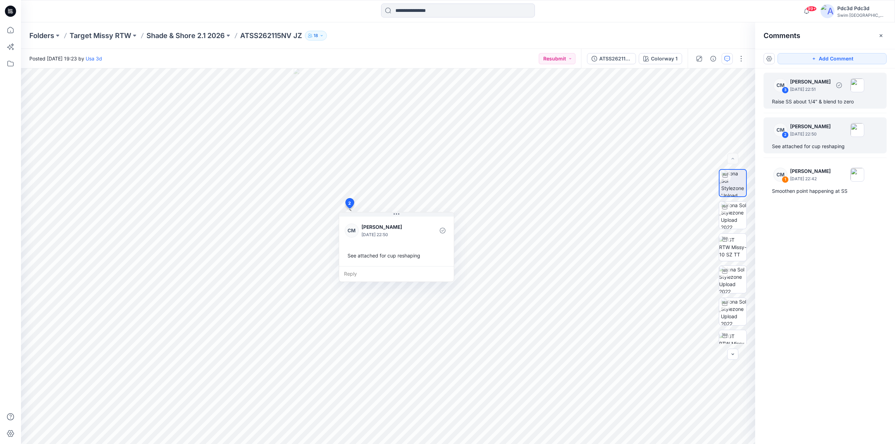
click at [813, 103] on div "Raise SS about 1/4" & blend to zero" at bounding box center [825, 102] width 106 height 8
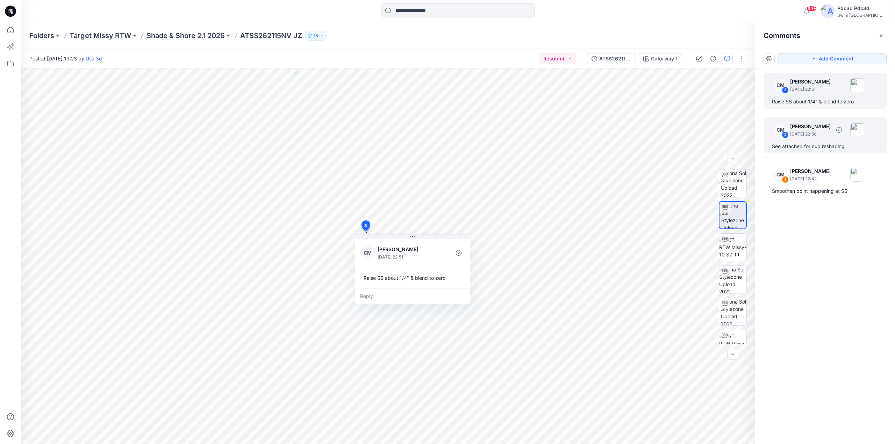
click at [808, 141] on div "CM 2 Caitlin Magrane August 28, 2025 22:50 See attached for cup reshaping" at bounding box center [825, 135] width 123 height 36
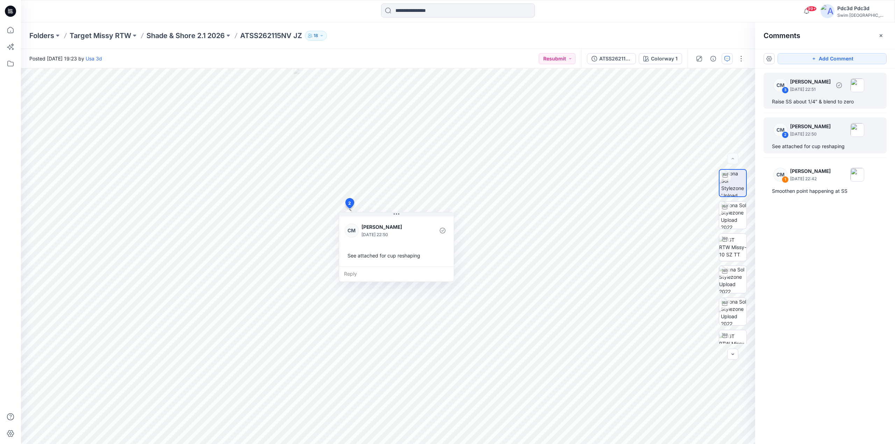
click at [804, 102] on div "Raise SS about 1/4" & blend to zero" at bounding box center [825, 102] width 106 height 8
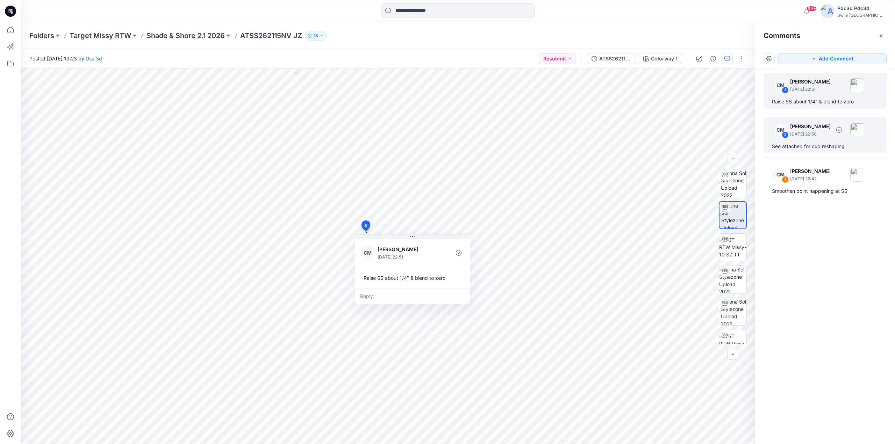
click at [800, 139] on div "CM 2 Caitlin Magrane August 28, 2025 22:50" at bounding box center [816, 129] width 97 height 19
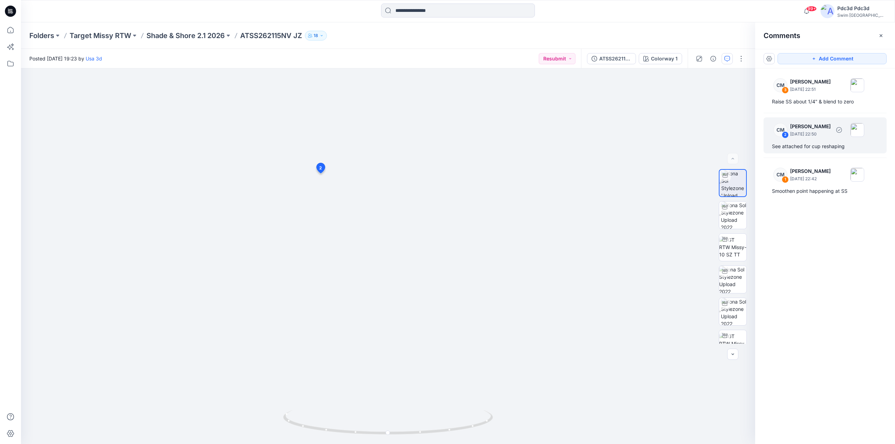
click at [829, 140] on div "CM 2 Caitlin Magrane August 28, 2025 22:50 See attached for cup reshaping" at bounding box center [825, 135] width 123 height 36
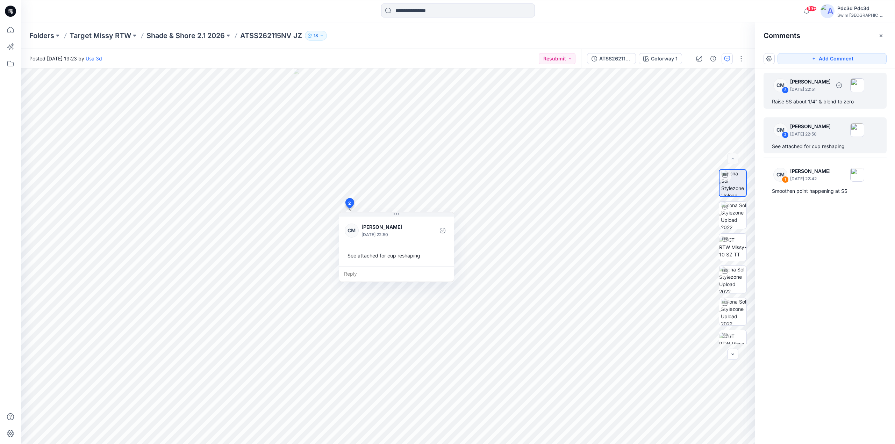
click at [815, 103] on div "Raise SS about 1/4" & blend to zero" at bounding box center [825, 102] width 106 height 8
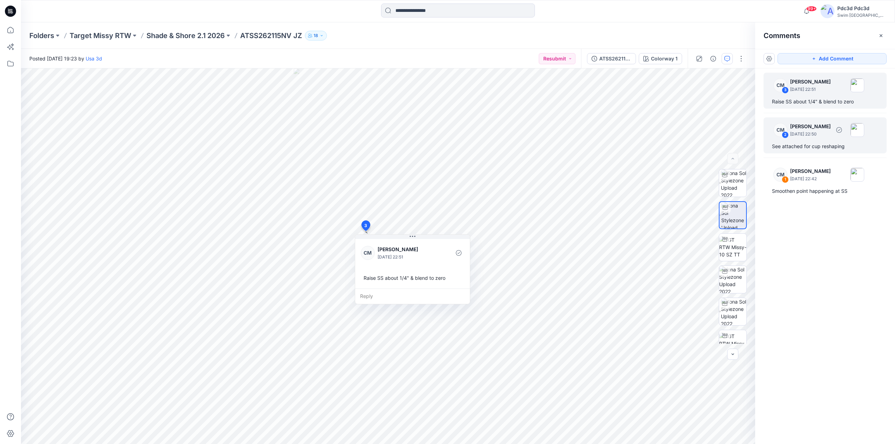
click at [793, 145] on div "See attached for cup reshaping" at bounding box center [825, 146] width 106 height 8
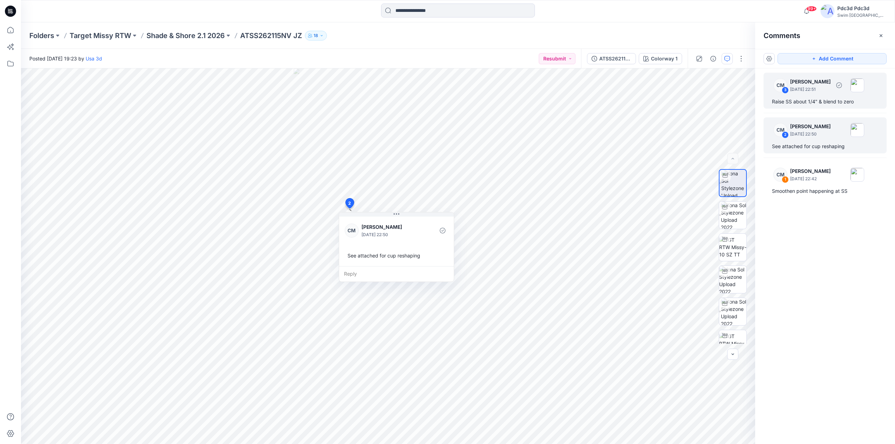
click at [816, 101] on div "Raise SS about 1/4" & blend to zero" at bounding box center [825, 102] width 106 height 8
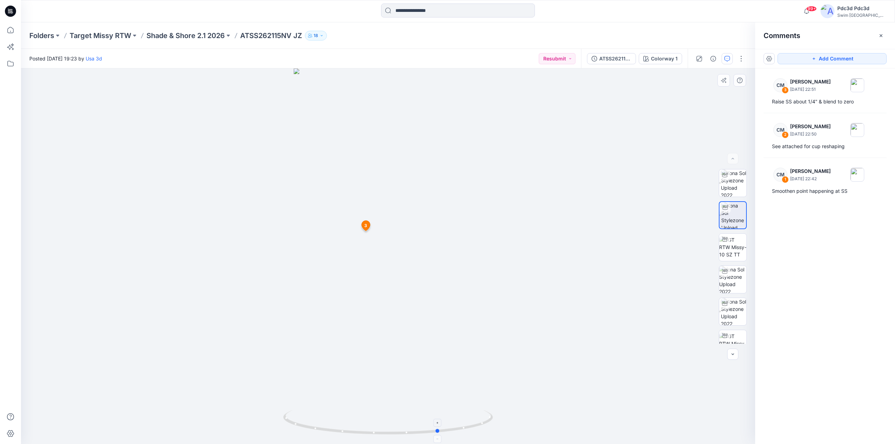
drag, startPoint x: 440, startPoint y: 431, endPoint x: 491, endPoint y: 422, distance: 52.3
click at [491, 422] on icon at bounding box center [389, 423] width 212 height 26
click at [730, 188] on img at bounding box center [734, 183] width 26 height 27
click at [811, 144] on div "See attached for cup reshaping" at bounding box center [825, 146] width 106 height 8
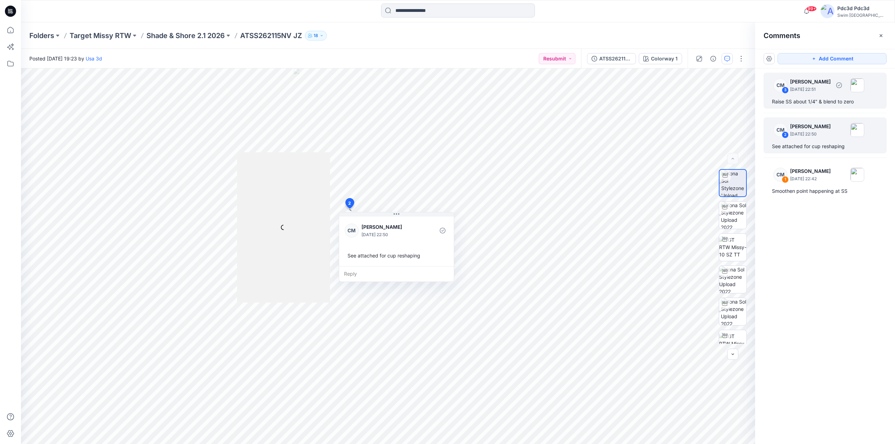
click at [815, 101] on div "Raise SS about 1/4" & blend to zero" at bounding box center [825, 102] width 106 height 8
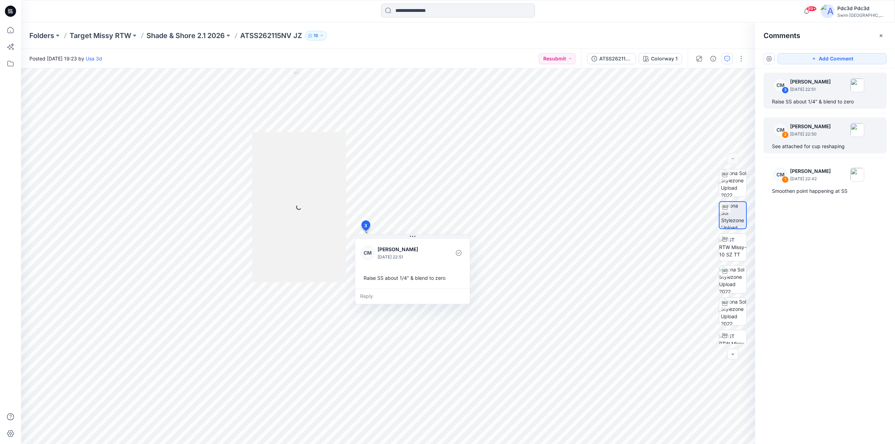
click at [812, 140] on div "CM 2 Caitlin Magrane August 28, 2025 22:50 See attached for cup reshaping" at bounding box center [825, 135] width 123 height 36
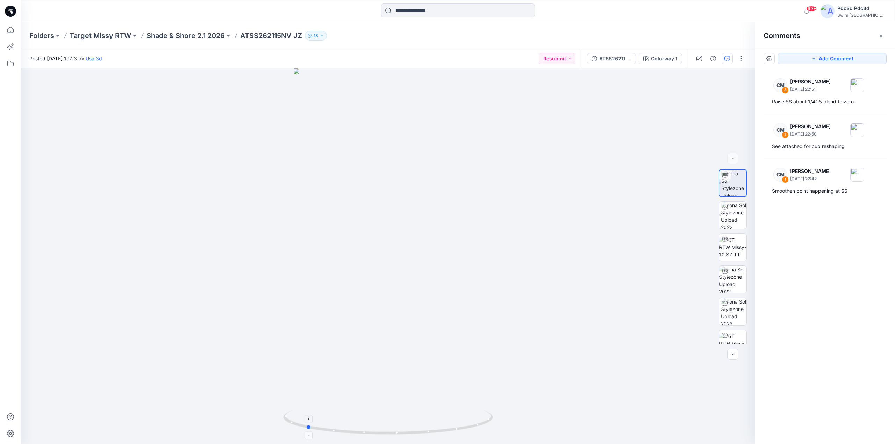
drag, startPoint x: 440, startPoint y: 433, endPoint x: 369, endPoint y: 427, distance: 71.6
click at [369, 427] on icon at bounding box center [389, 423] width 212 height 26
drag, startPoint x: 450, startPoint y: 434, endPoint x: 542, endPoint y: 421, distance: 92.9
click at [542, 421] on div at bounding box center [388, 257] width 734 height 376
drag, startPoint x: 479, startPoint y: 427, endPoint x: 721, endPoint y: 264, distance: 290.9
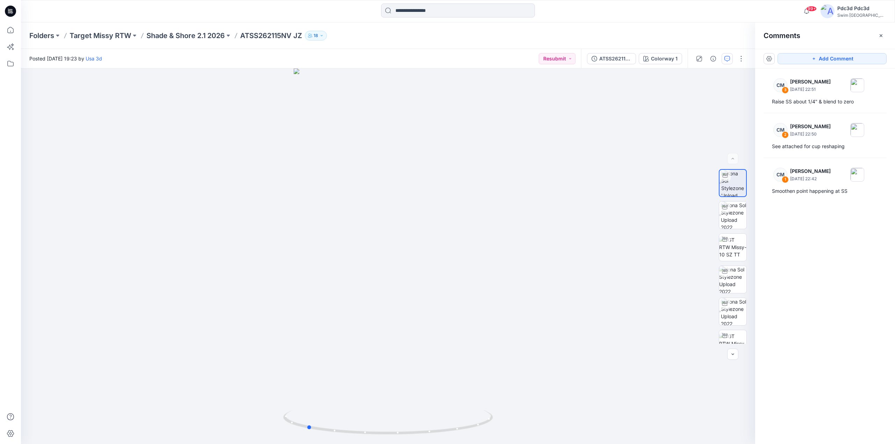
click at [388, 421] on icon at bounding box center [389, 423] width 212 height 26
drag, startPoint x: 470, startPoint y: 424, endPoint x: 453, endPoint y: 421, distance: 17.4
click at [453, 421] on icon at bounding box center [389, 423] width 212 height 26
click at [880, 37] on icon "button" at bounding box center [881, 36] width 6 height 6
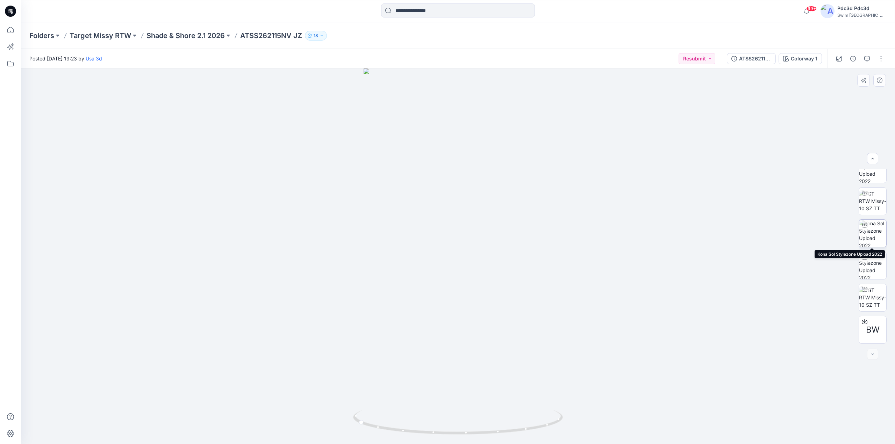
click at [870, 238] on img at bounding box center [872, 233] width 27 height 27
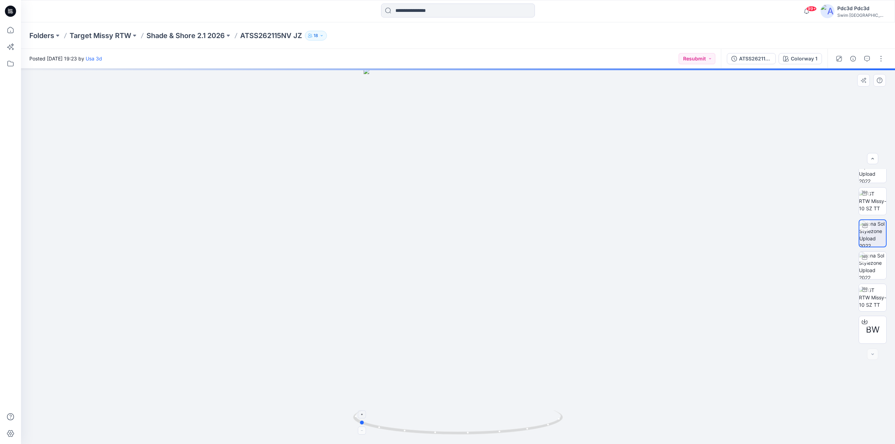
drag, startPoint x: 549, startPoint y: 428, endPoint x: 450, endPoint y: 410, distance: 100.8
click at [450, 410] on icon at bounding box center [459, 423] width 212 height 26
click at [869, 179] on img at bounding box center [872, 183] width 27 height 27
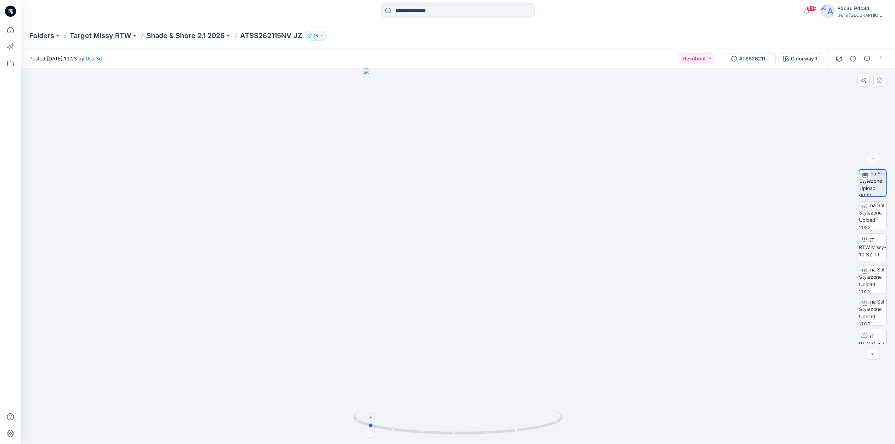
drag, startPoint x: 515, startPoint y: 433, endPoint x: 425, endPoint y: 429, distance: 90.3
click at [425, 429] on icon at bounding box center [459, 423] width 212 height 26
click at [734, 60] on icon "button" at bounding box center [734, 59] width 6 height 6
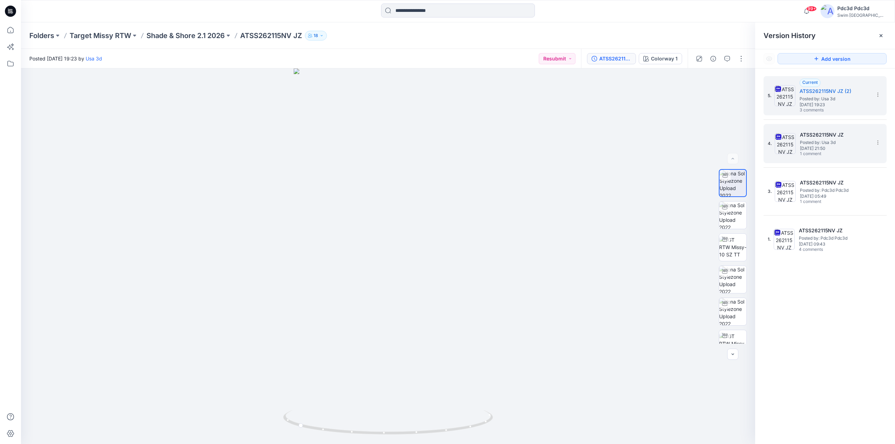
click at [837, 150] on span "Friday, June 27, 2025 21:50" at bounding box center [835, 148] width 70 height 5
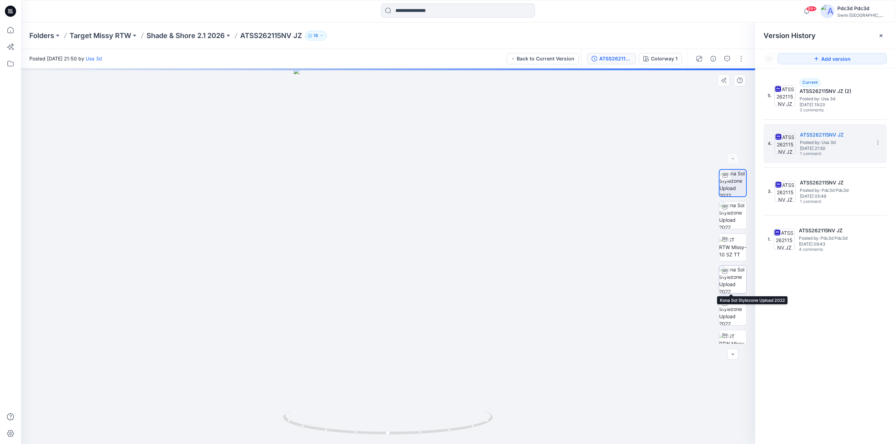
click at [733, 280] on img at bounding box center [732, 279] width 27 height 27
drag, startPoint x: 485, startPoint y: 426, endPoint x: 384, endPoint y: 417, distance: 100.8
click at [384, 417] on icon at bounding box center [389, 423] width 212 height 26
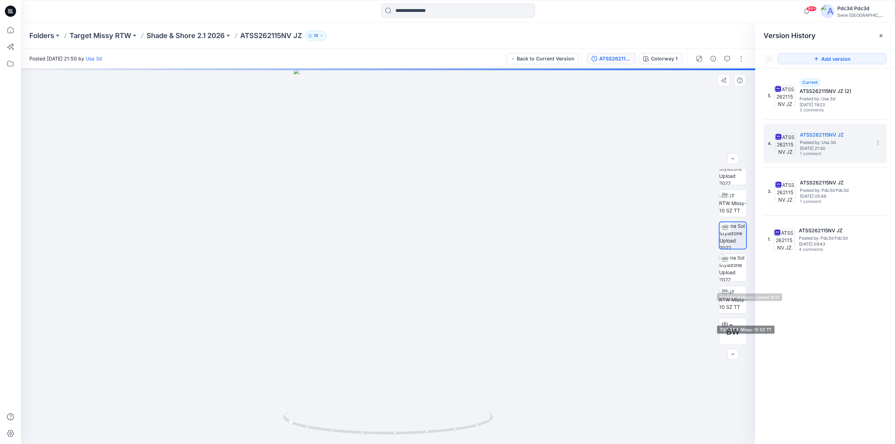
scroll to position [46, 0]
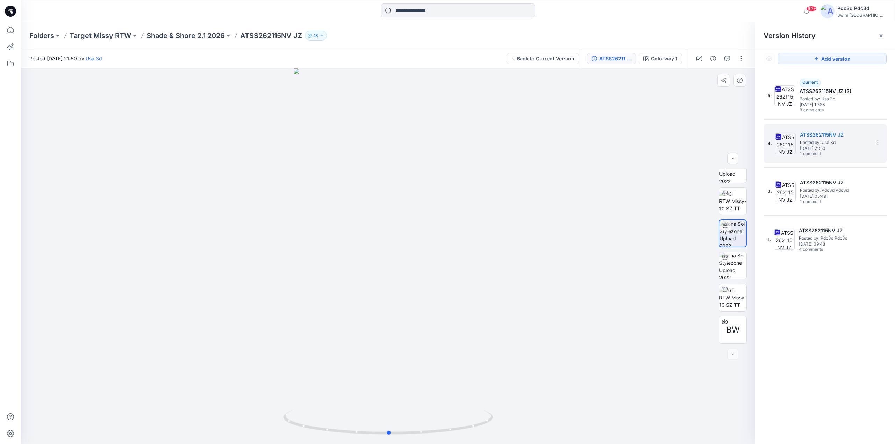
drag, startPoint x: 444, startPoint y: 432, endPoint x: 545, endPoint y: 391, distance: 109.3
click at [545, 391] on div at bounding box center [388, 257] width 734 height 376
click at [523, 61] on button "Back to Current Version" at bounding box center [543, 58] width 72 height 11
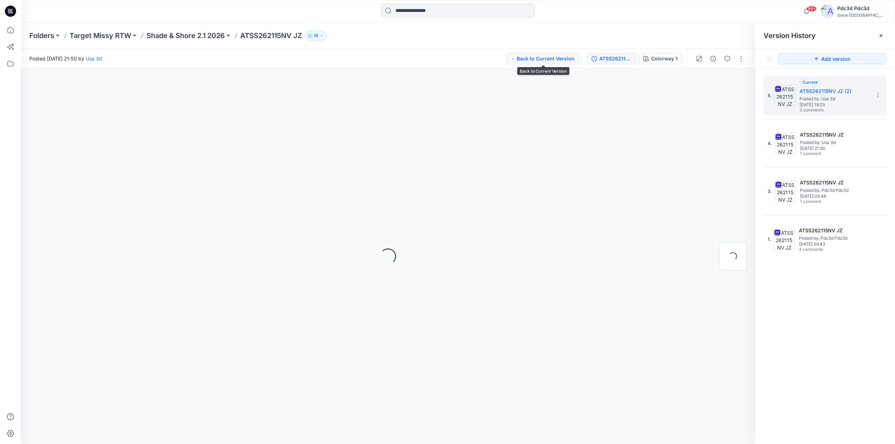
scroll to position [0, 0]
click at [882, 37] on icon at bounding box center [881, 36] width 6 height 6
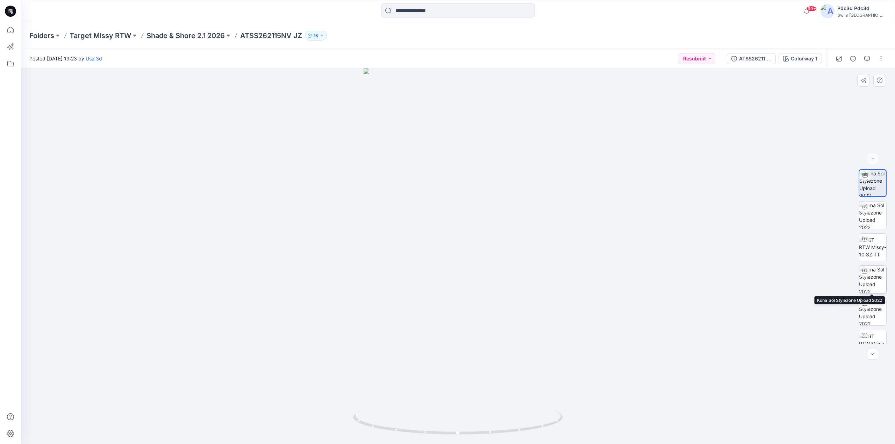
click at [876, 277] on img at bounding box center [872, 279] width 27 height 27
click at [872, 186] on img at bounding box center [872, 183] width 27 height 27
click at [868, 57] on icon "button" at bounding box center [867, 59] width 6 height 6
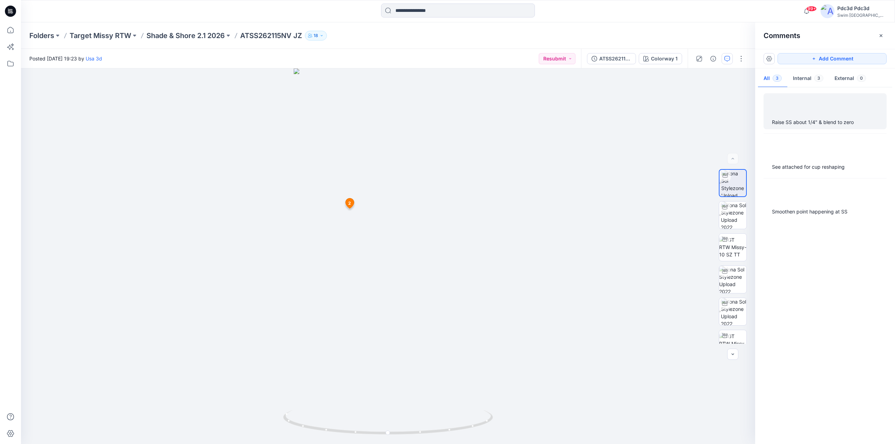
click at [825, 112] on div at bounding box center [825, 105] width 115 height 19
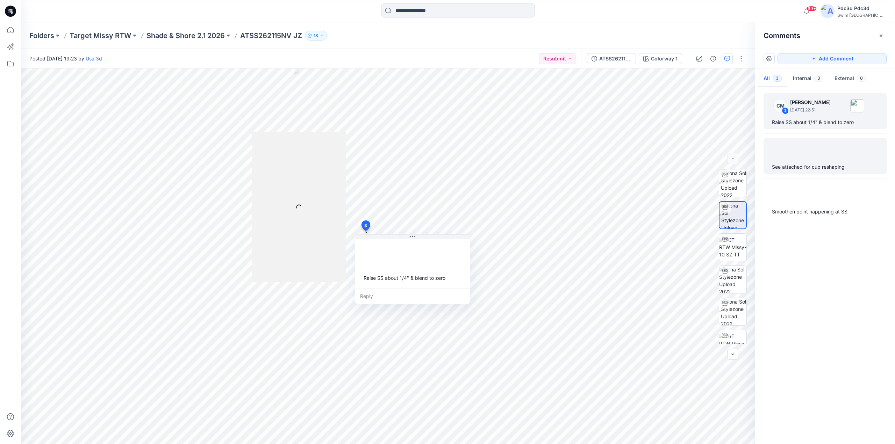
click at [792, 167] on div "See attached for cup reshaping" at bounding box center [825, 167] width 106 height 8
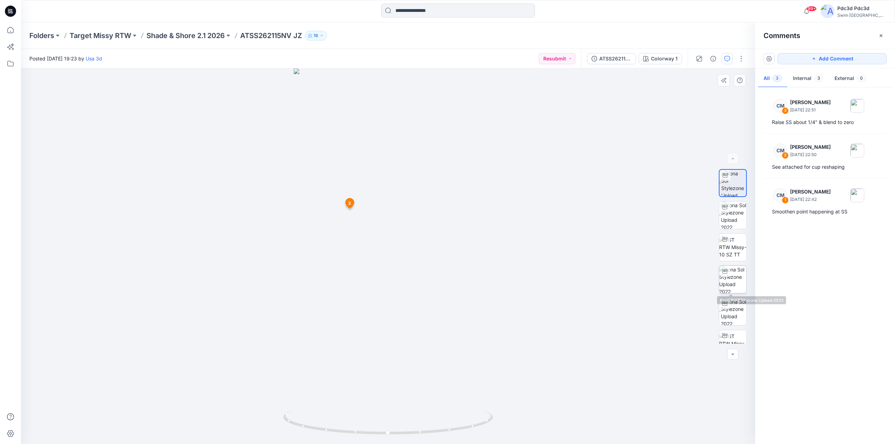
click at [732, 276] on img at bounding box center [732, 279] width 27 height 27
click at [735, 183] on img at bounding box center [734, 183] width 26 height 27
click at [736, 271] on img at bounding box center [732, 279] width 27 height 27
click at [735, 179] on img at bounding box center [734, 183] width 26 height 27
drag, startPoint x: 459, startPoint y: 429, endPoint x: 467, endPoint y: 409, distance: 21.0
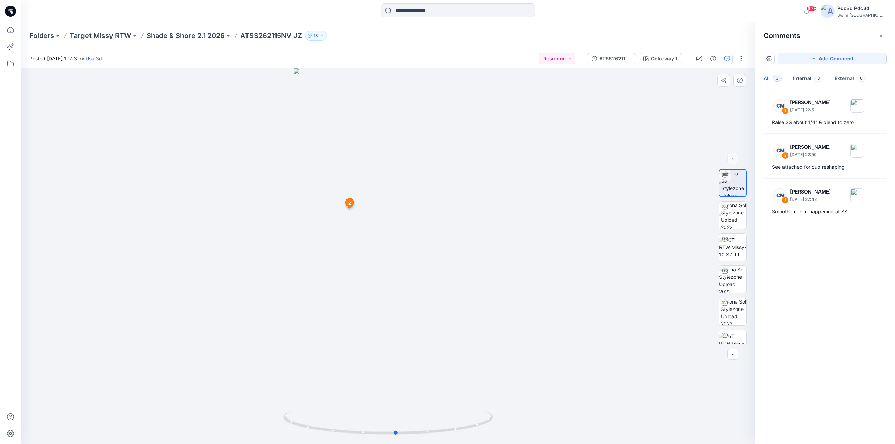
click at [467, 409] on div at bounding box center [388, 257] width 734 height 376
drag, startPoint x: 491, startPoint y: 423, endPoint x: 401, endPoint y: 421, distance: 90.2
click at [401, 421] on icon at bounding box center [389, 423] width 212 height 26
drag, startPoint x: 479, startPoint y: 424, endPoint x: 583, endPoint y: 400, distance: 107.0
drag, startPoint x: 464, startPoint y: 430, endPoint x: 459, endPoint y: 426, distance: 6.7
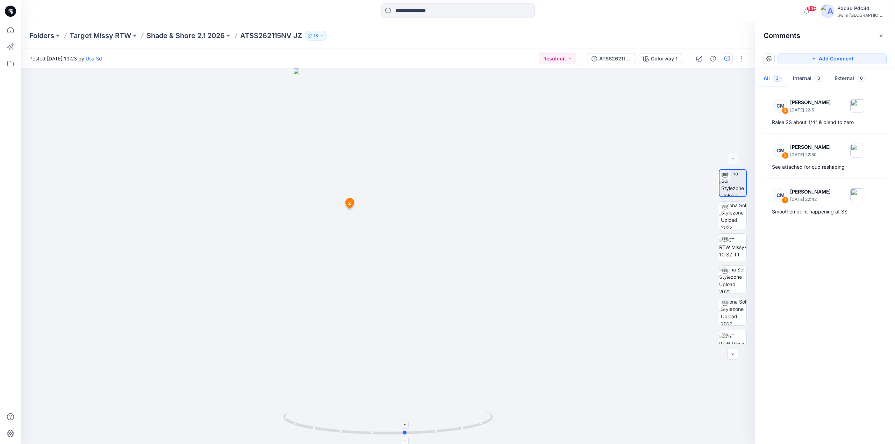
click at [460, 427] on icon at bounding box center [389, 423] width 212 height 26
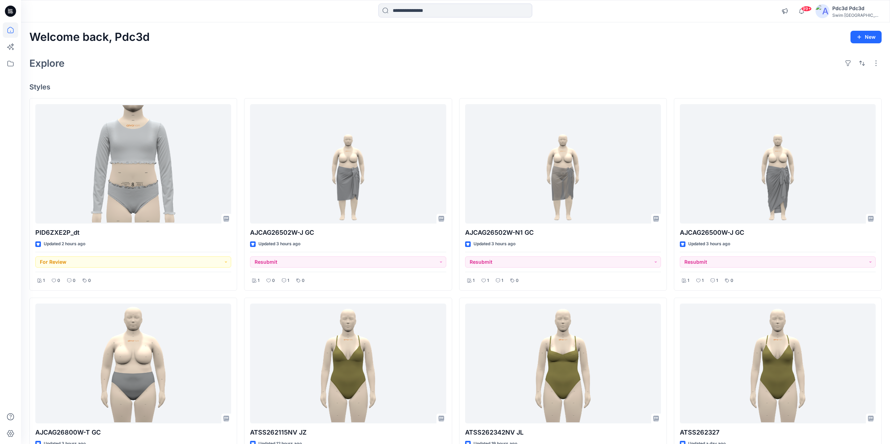
click at [162, 75] on div "Welcome back, Pdc3d New Explore Styles PID6ZXE2P_dt Updated 2 hours ago For Rev…" at bounding box center [455, 373] width 869 height 702
